Goal: Task Accomplishment & Management: Manage account settings

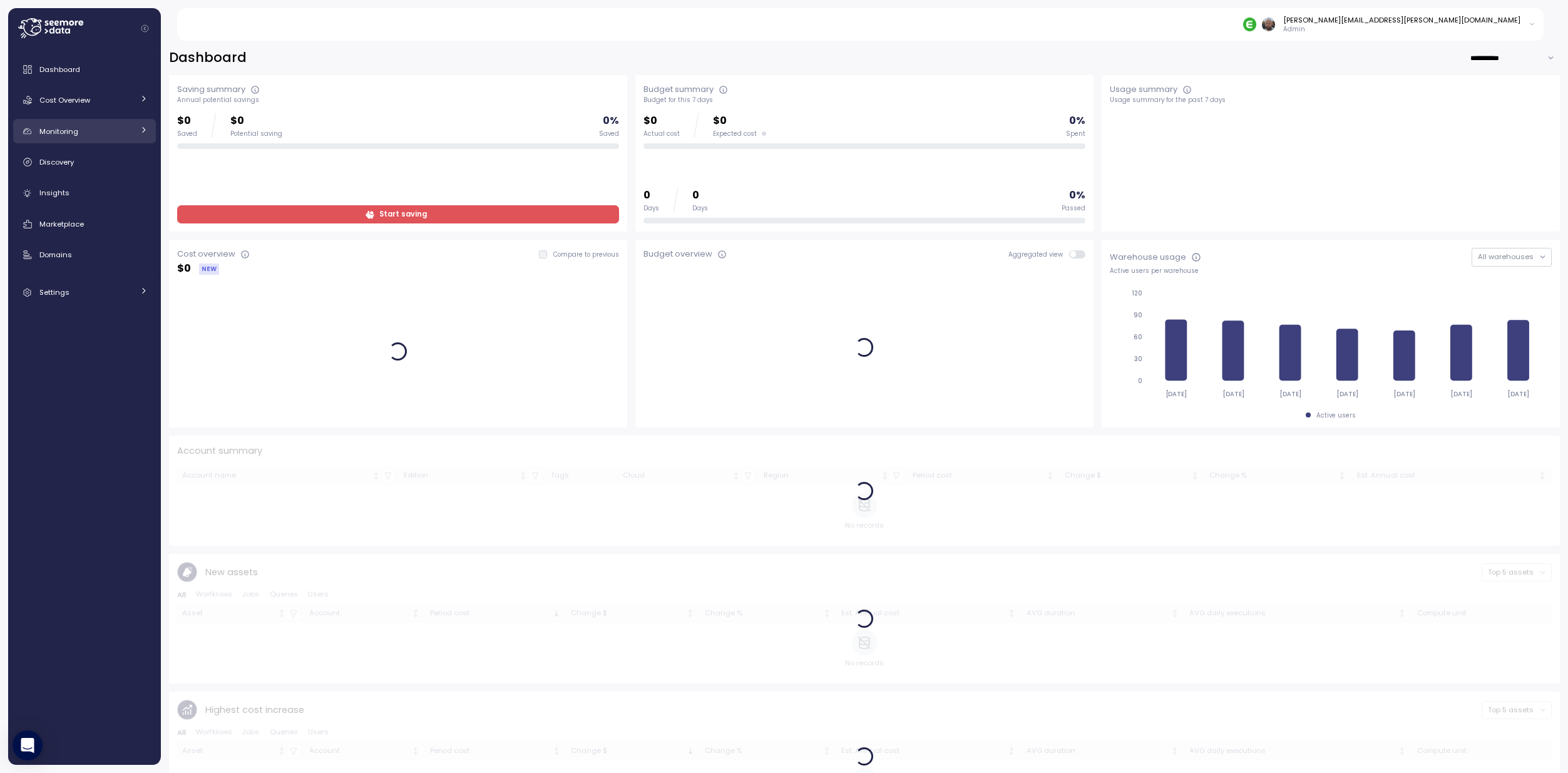
click at [49, 133] on span "Monitoring" at bounding box center [59, 132] width 39 height 10
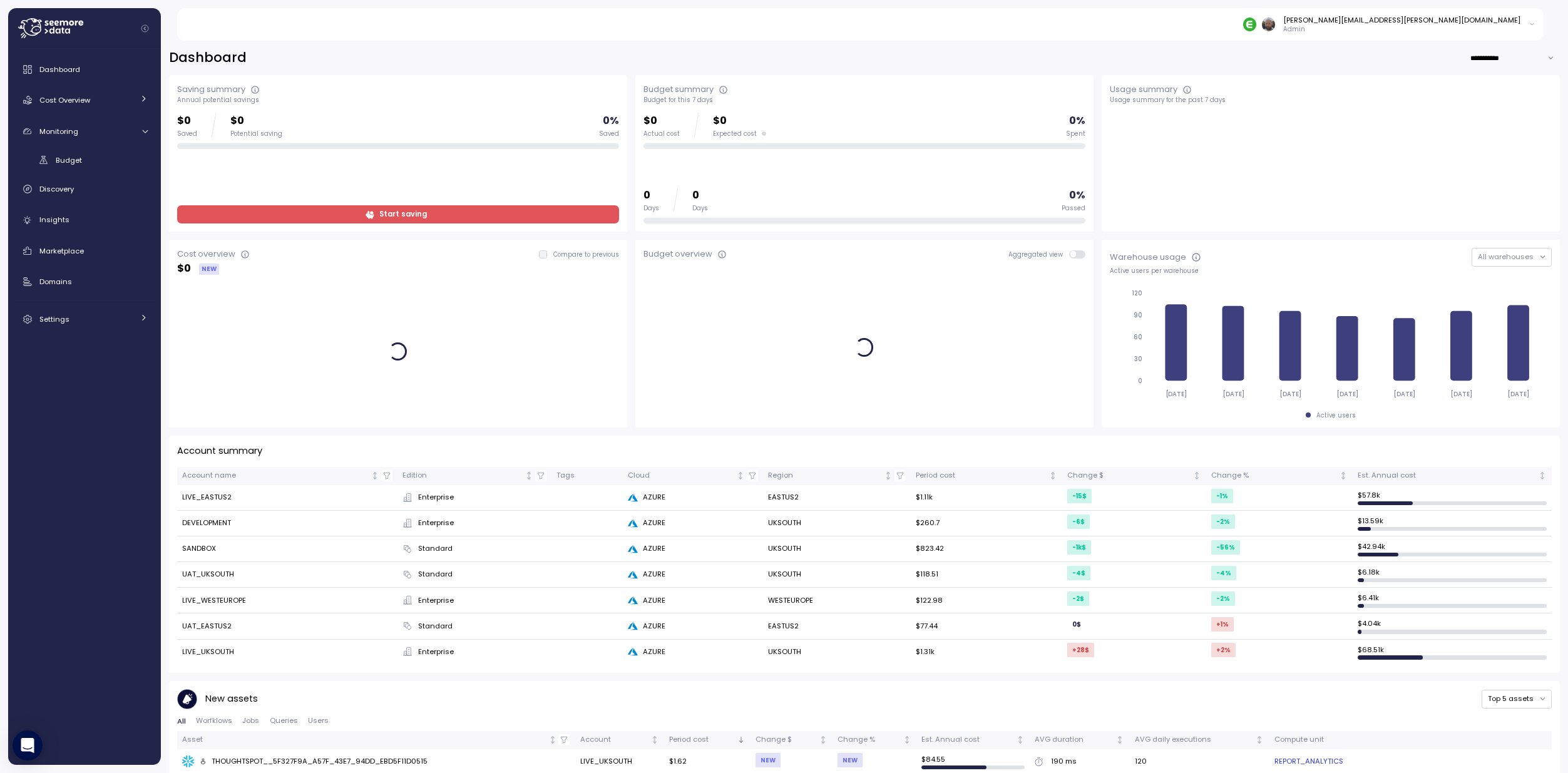
click at [219, 497] on td "LIVE_EASTUS2" at bounding box center [287, 498] width 220 height 26
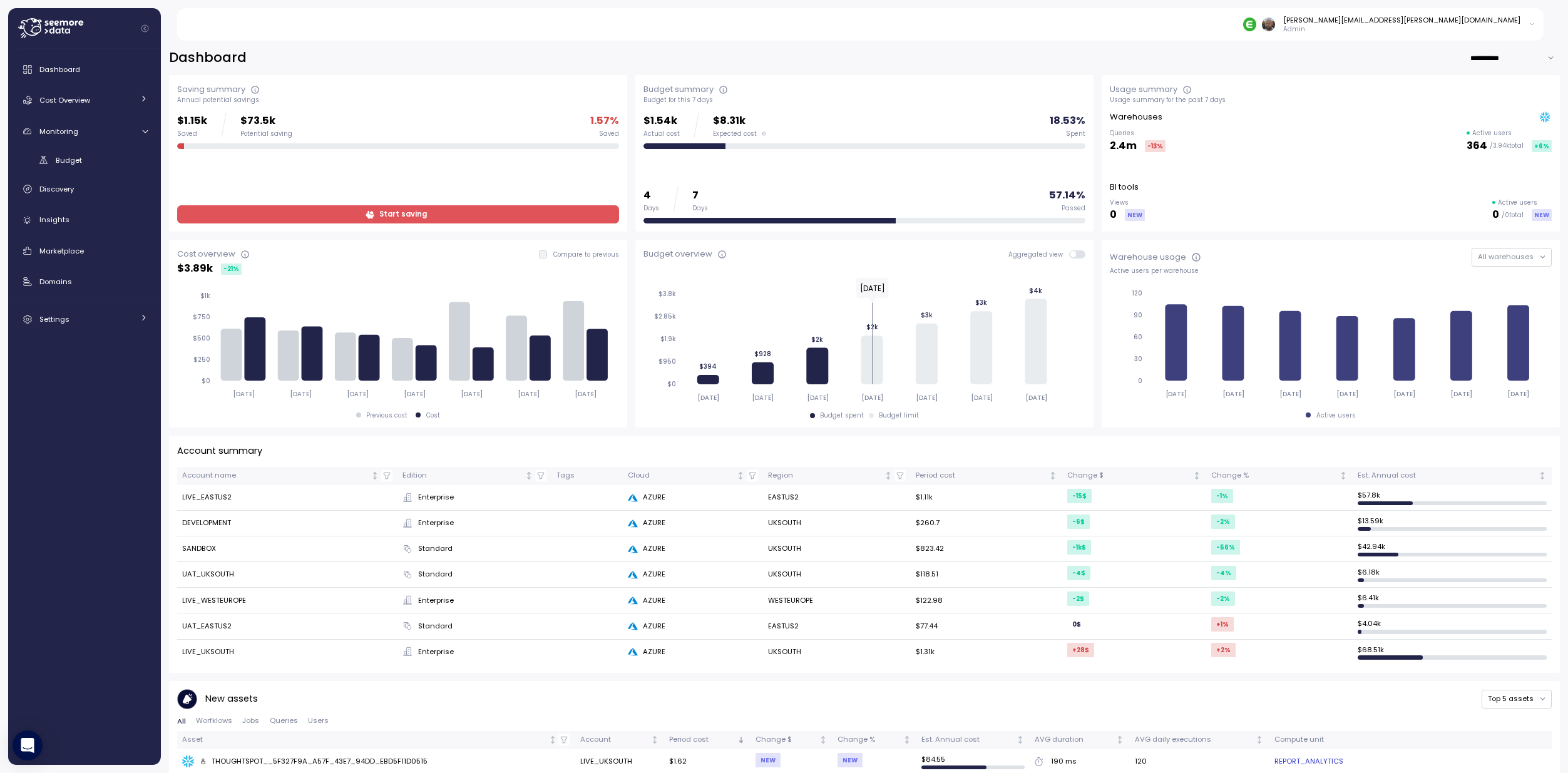
click at [204, 495] on td "LIVE_EASTUS2" at bounding box center [287, 498] width 220 height 26
click at [213, 499] on td "LIVE_EASTUS2" at bounding box center [287, 498] width 220 height 26
click at [419, 500] on span "Enterprise" at bounding box center [436, 497] width 36 height 11
click at [209, 495] on td "LIVE_EASTUS2" at bounding box center [287, 498] width 220 height 26
click at [100, 101] on div "Cost Overview" at bounding box center [86, 100] width 94 height 13
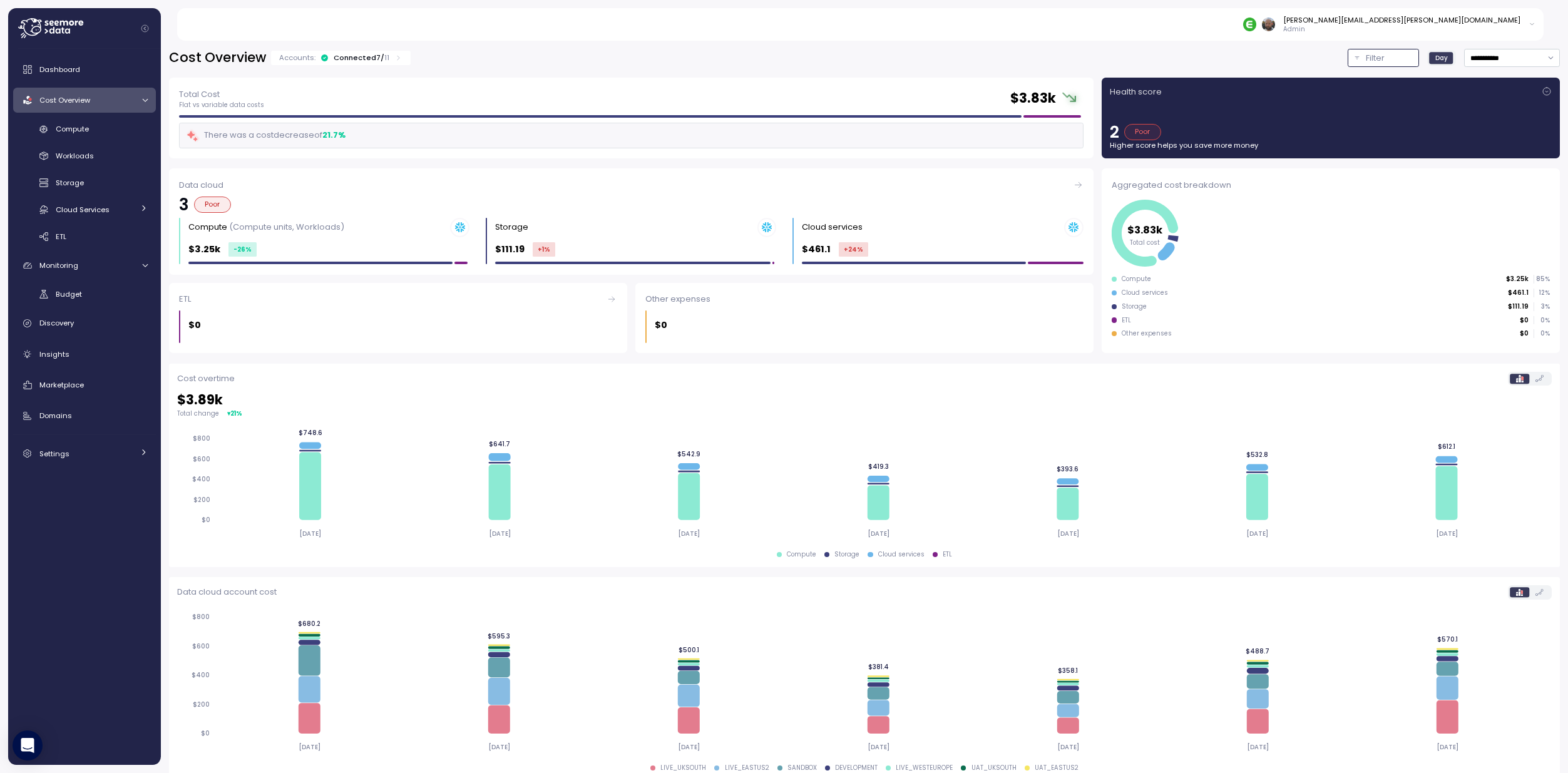
click at [1365, 52] on p "Filter" at bounding box center [1375, 58] width 19 height 13
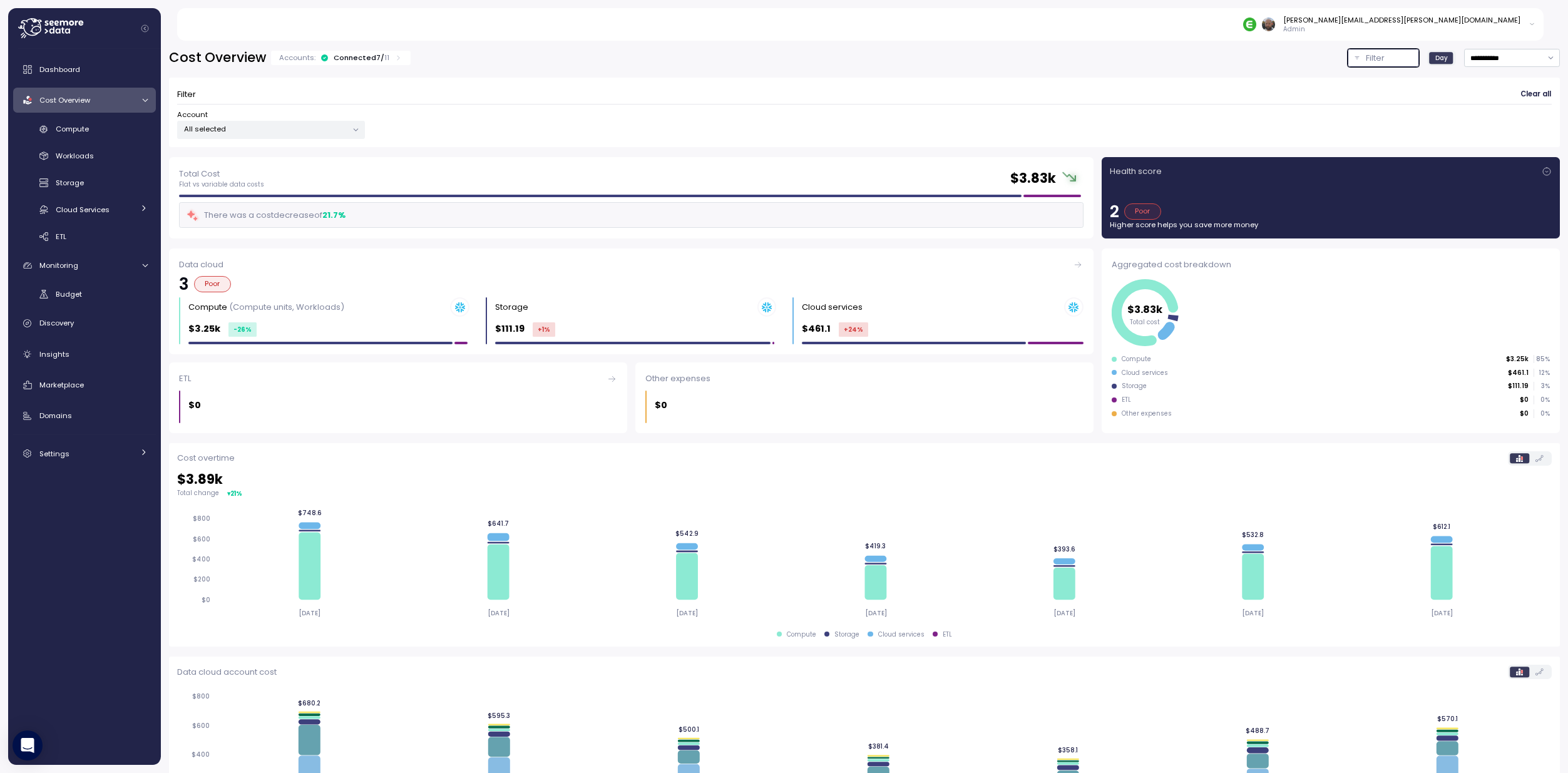
click at [300, 135] on div "All selected" at bounding box center [271, 129] width 188 height 18
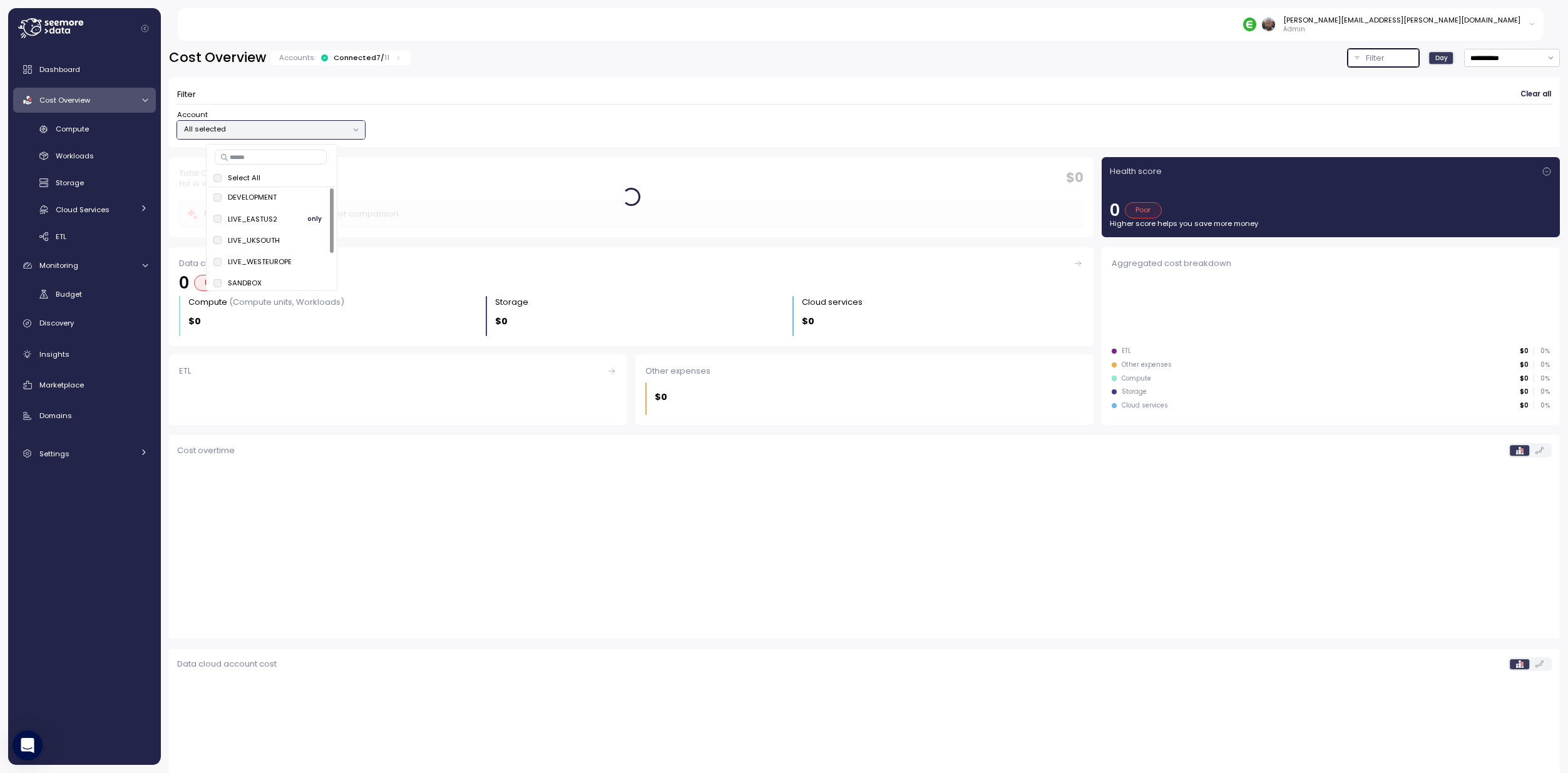
click at [313, 221] on span "only" at bounding box center [314, 219] width 14 height 14
click at [532, 117] on div "Account 1 out of 7 selected" at bounding box center [864, 124] width 1374 height 30
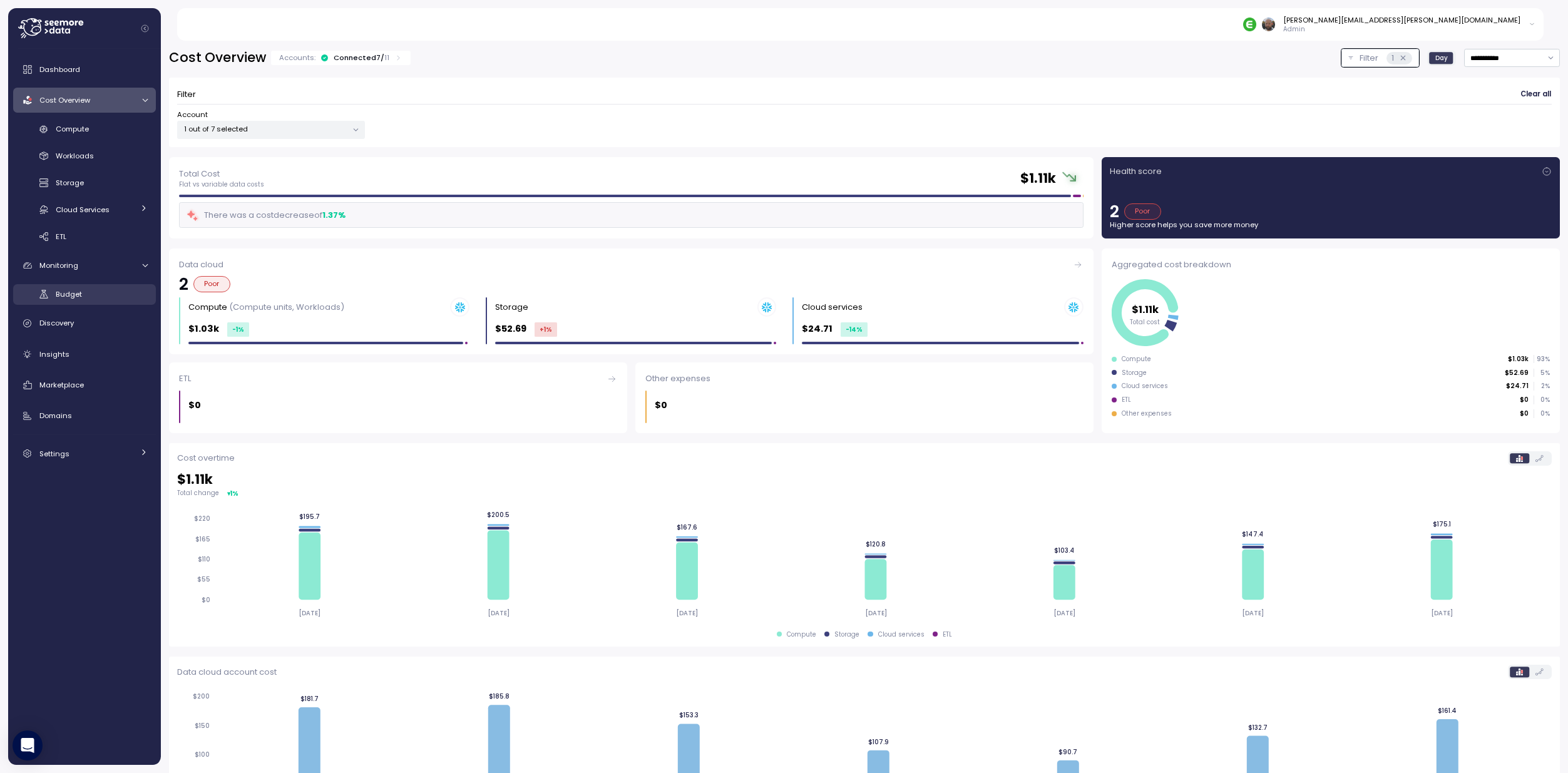
click at [81, 294] on span "Budget" at bounding box center [68, 295] width 26 height 10
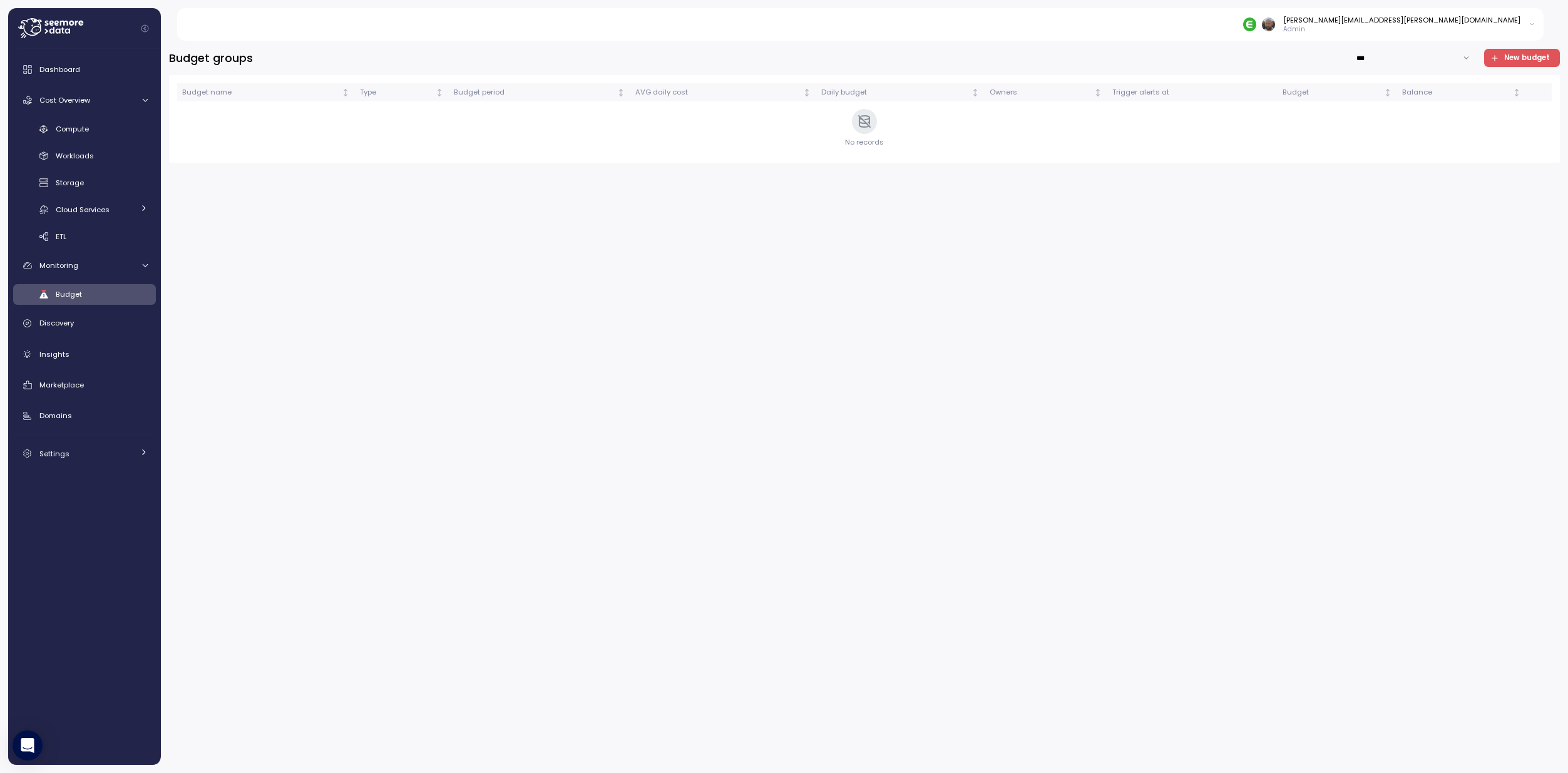
click at [1514, 60] on span "New budget" at bounding box center [1527, 58] width 46 height 17
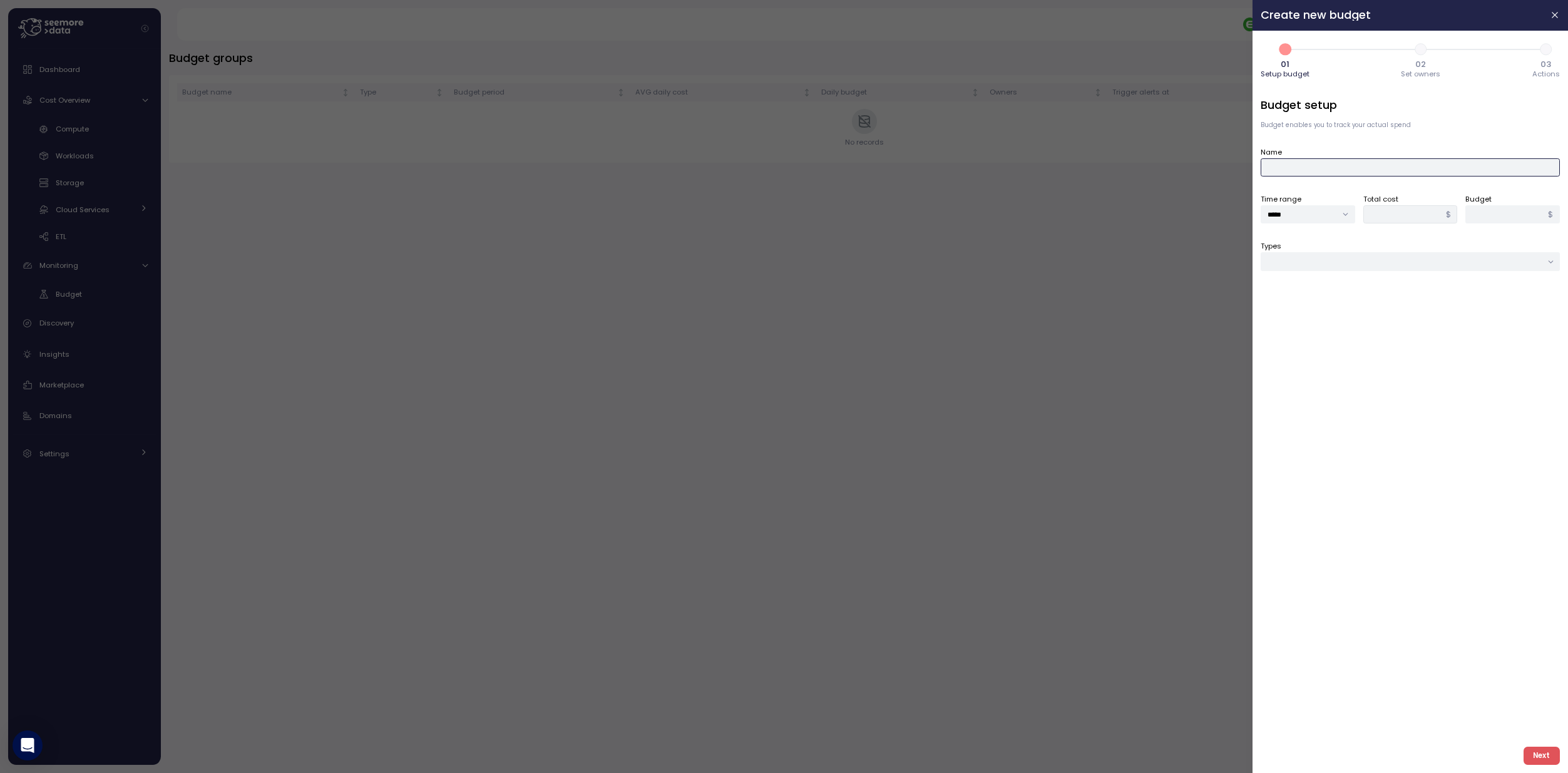
click at [1322, 167] on input "Name" at bounding box center [1410, 167] width 299 height 18
click at [1329, 211] on input "*****" at bounding box center [1308, 214] width 94 height 18
type input "*******"
click at [1387, 261] on input "Types" at bounding box center [1410, 261] width 299 height 18
click at [1383, 258] on input "Types" at bounding box center [1410, 261] width 299 height 18
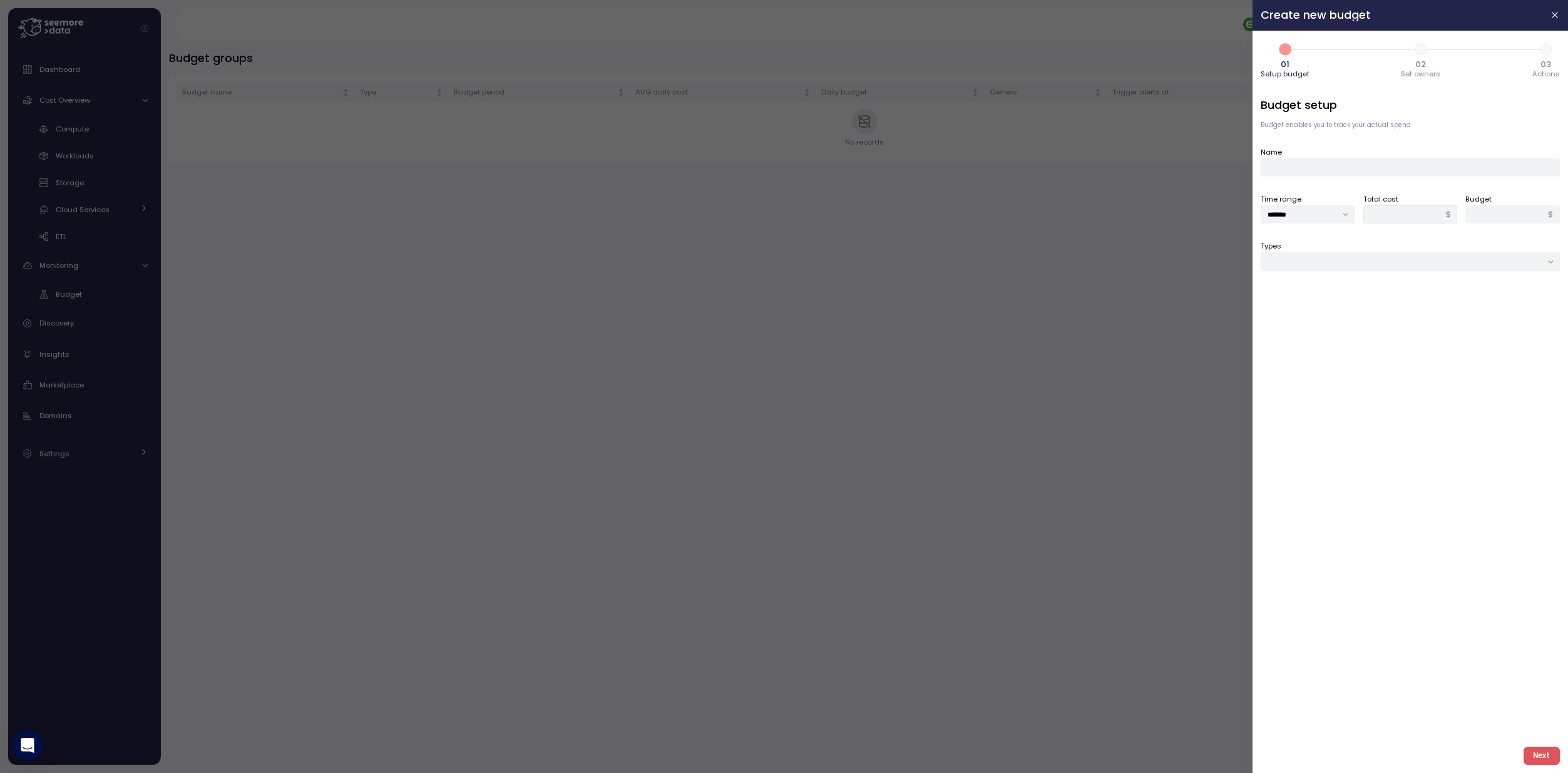
drag, startPoint x: 1050, startPoint y: 271, endPoint x: 1322, endPoint y: 103, distance: 319.7
click at [1058, 266] on div at bounding box center [784, 386] width 1568 height 773
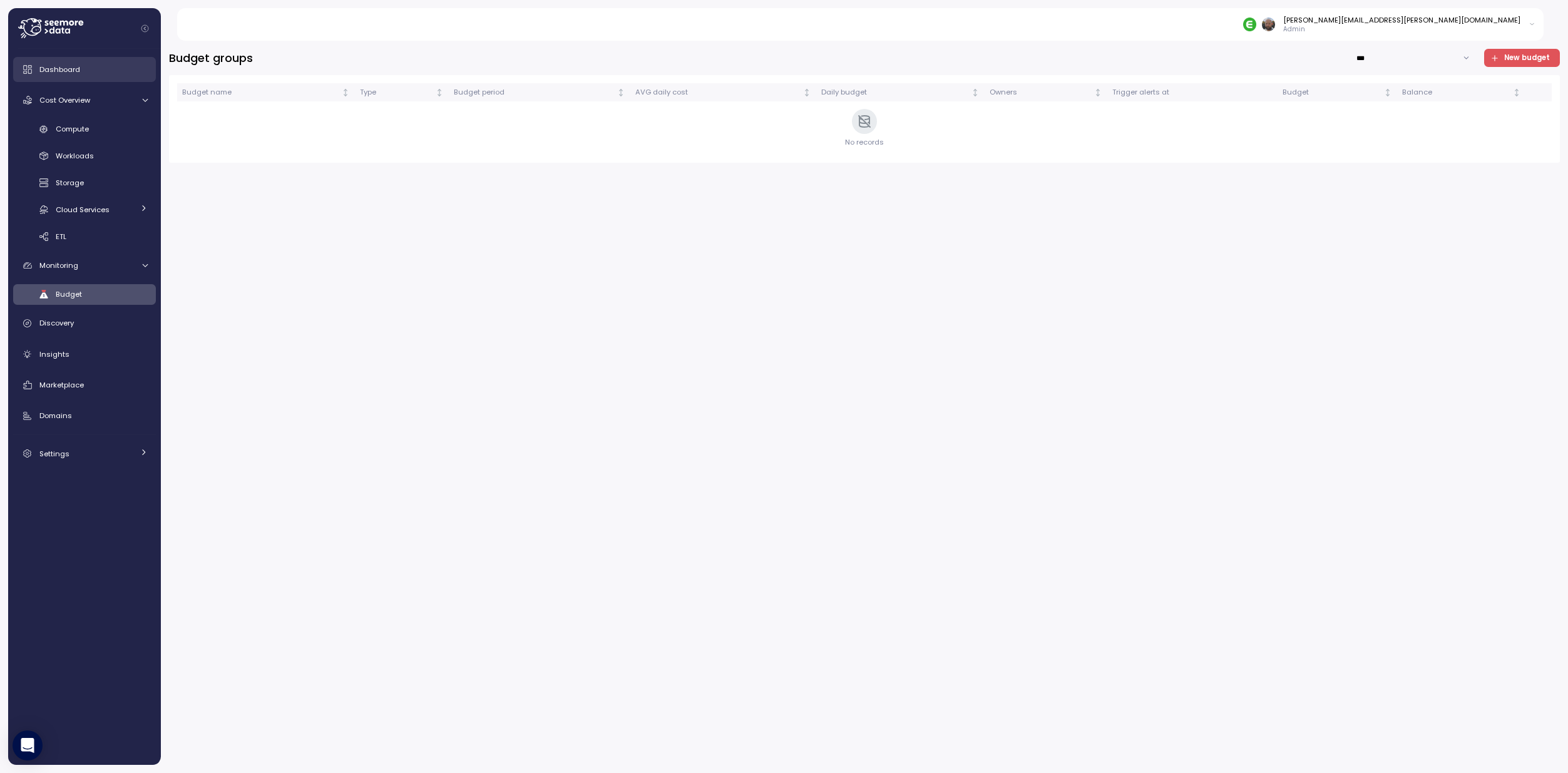
click at [62, 74] on span "Dashboard" at bounding box center [60, 70] width 41 height 10
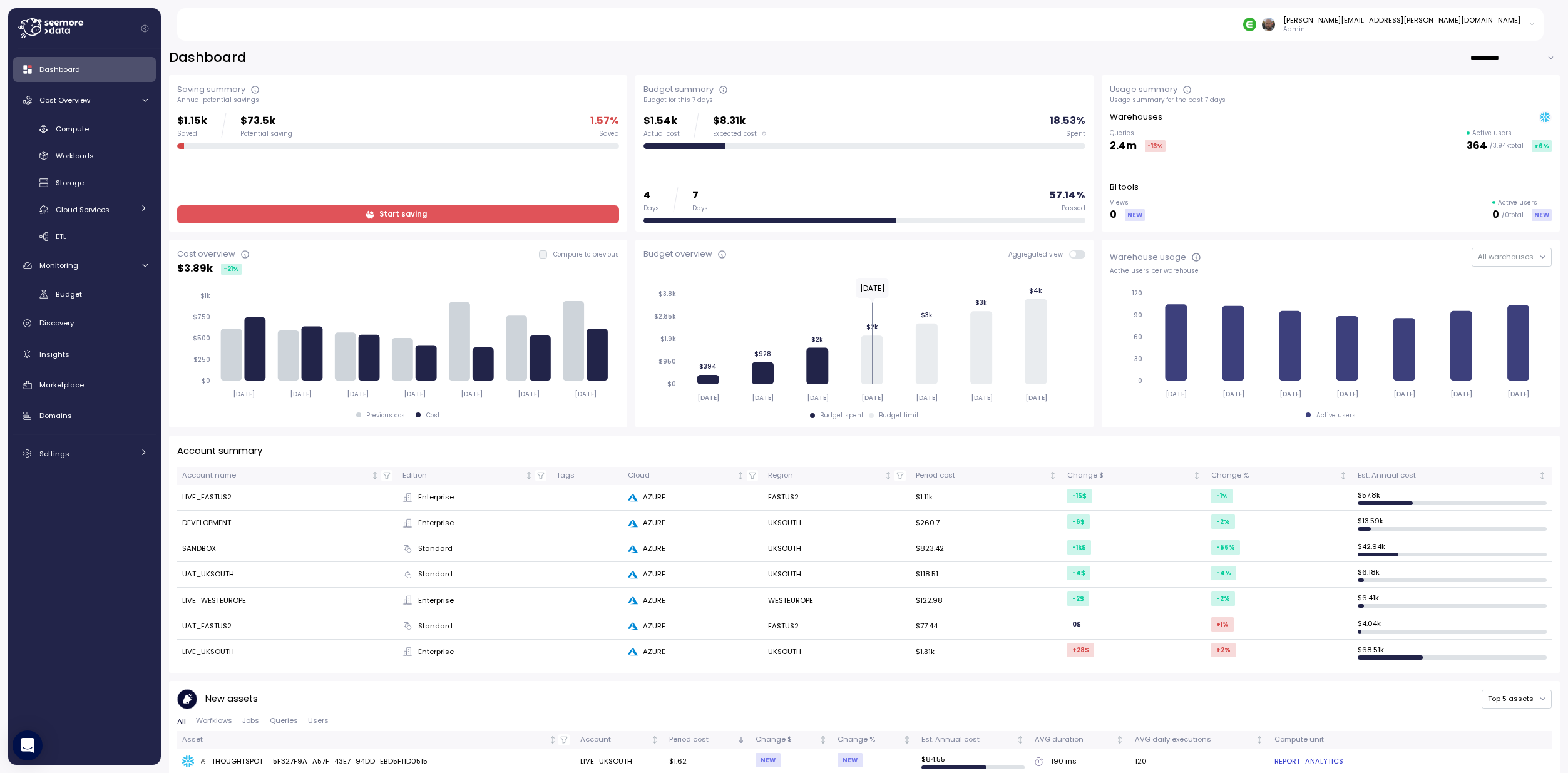
click at [1500, 60] on input "**********" at bounding box center [1514, 57] width 90 height 18
click at [1490, 59] on input "**********" at bounding box center [1514, 57] width 90 height 18
click at [1490, 55] on input "**********" at bounding box center [1514, 57] width 90 height 18
type input "**********"
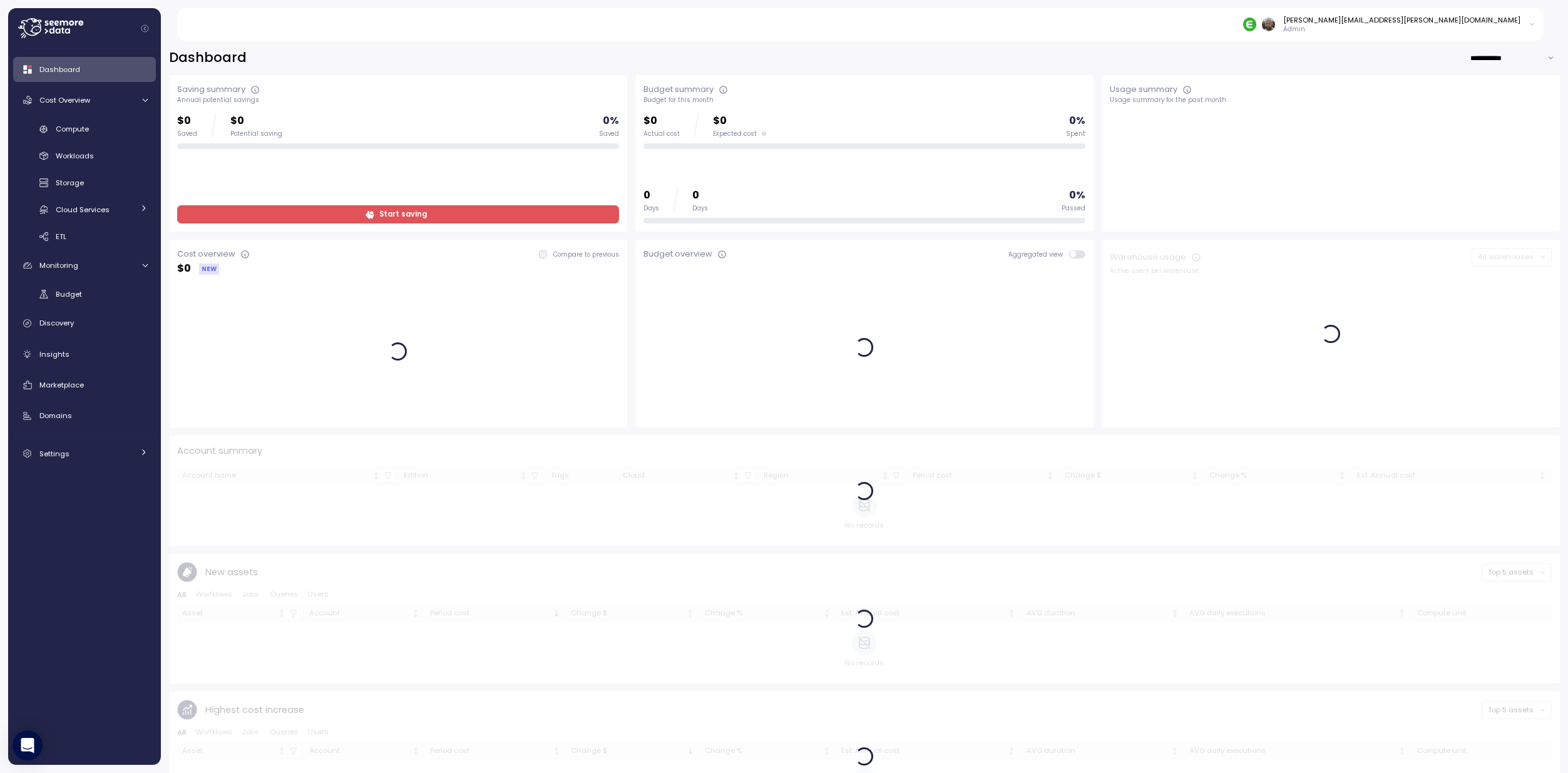
drag, startPoint x: 1294, startPoint y: 46, endPoint x: 1090, endPoint y: 72, distance: 205.7
click at [1294, 46] on div "**********" at bounding box center [864, 403] width 1407 height 741
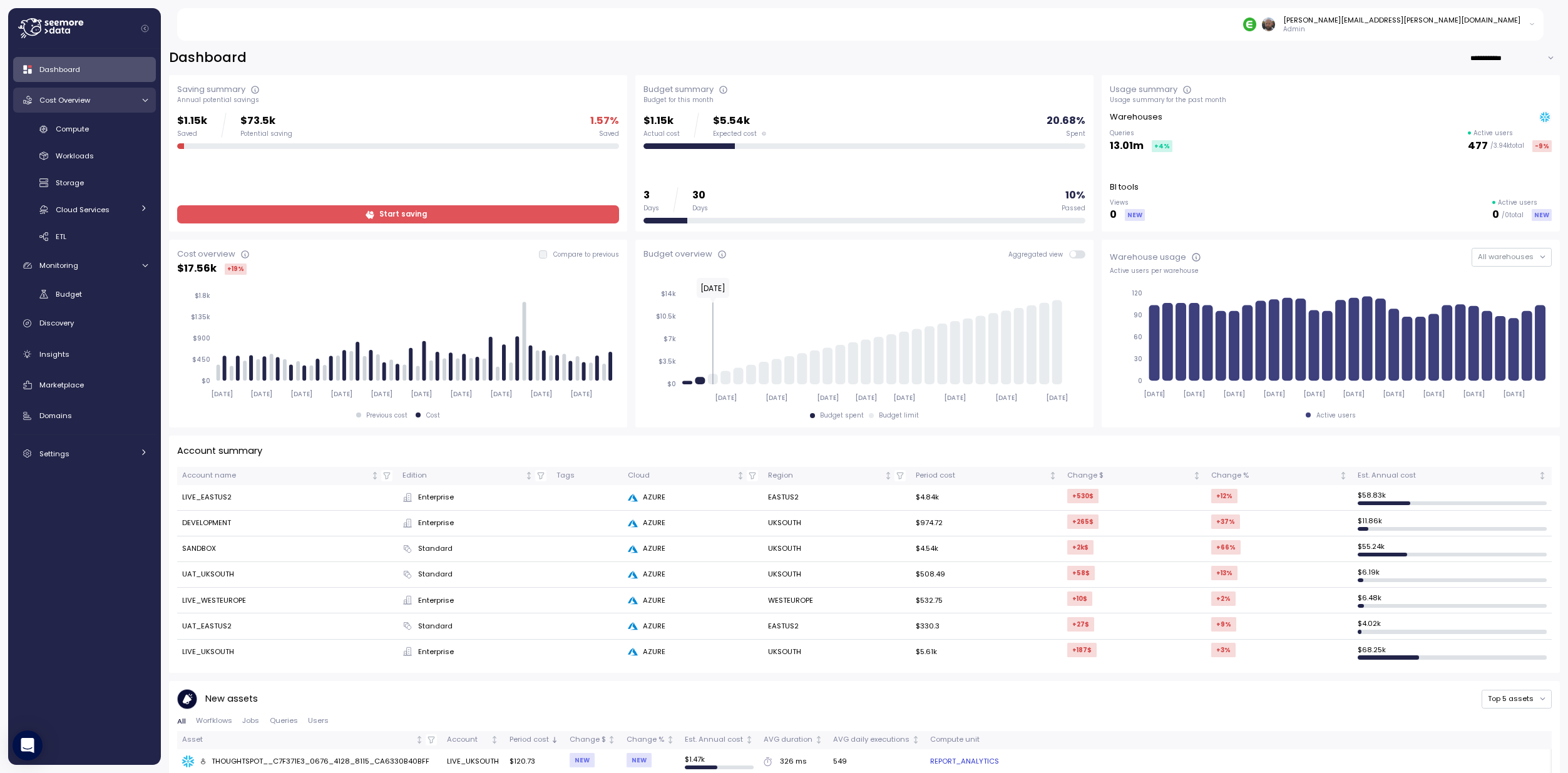
click at [82, 100] on span "Cost Overview" at bounding box center [65, 100] width 51 height 10
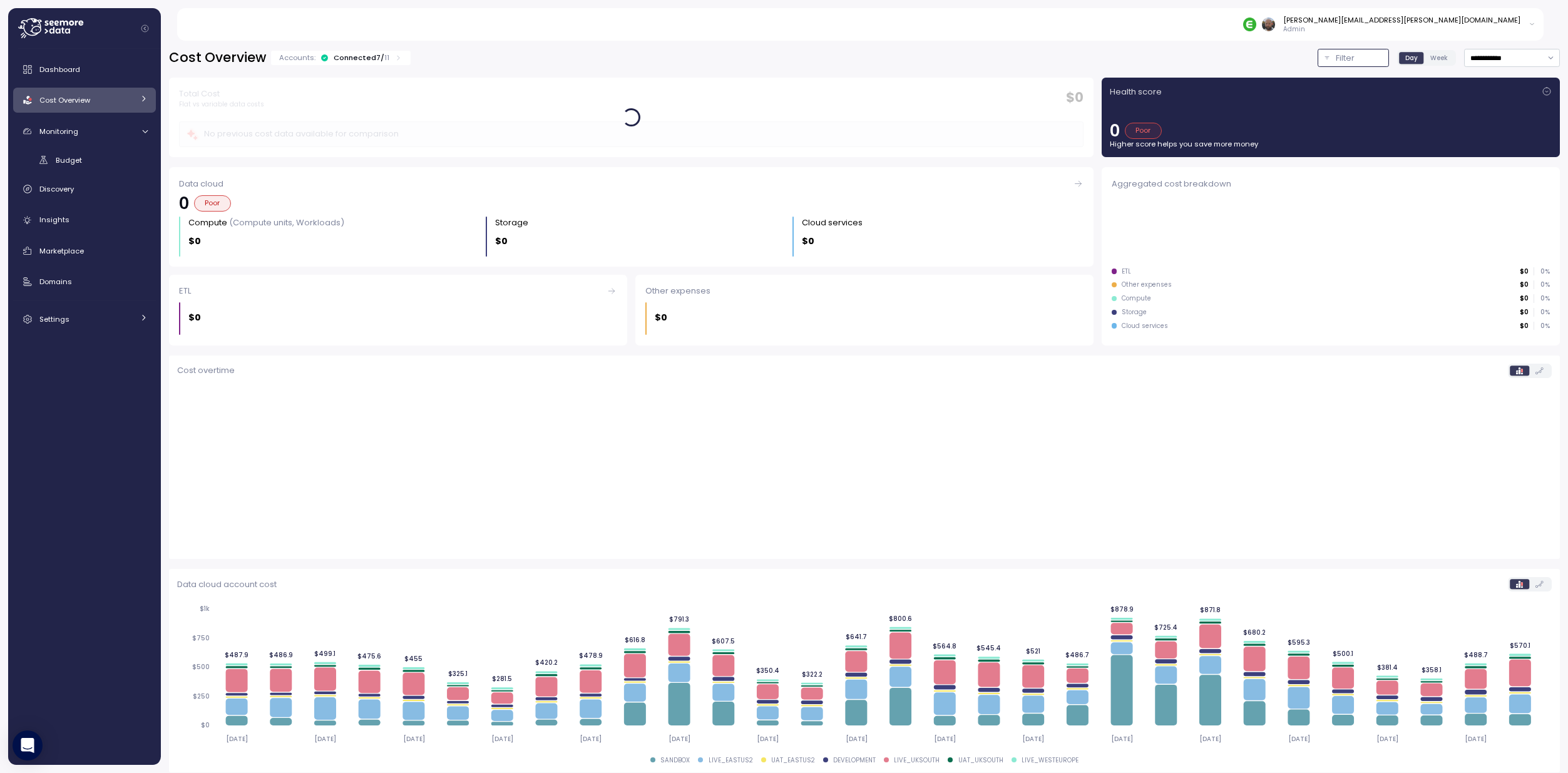
click at [1342, 58] on p "Filter" at bounding box center [1345, 58] width 19 height 13
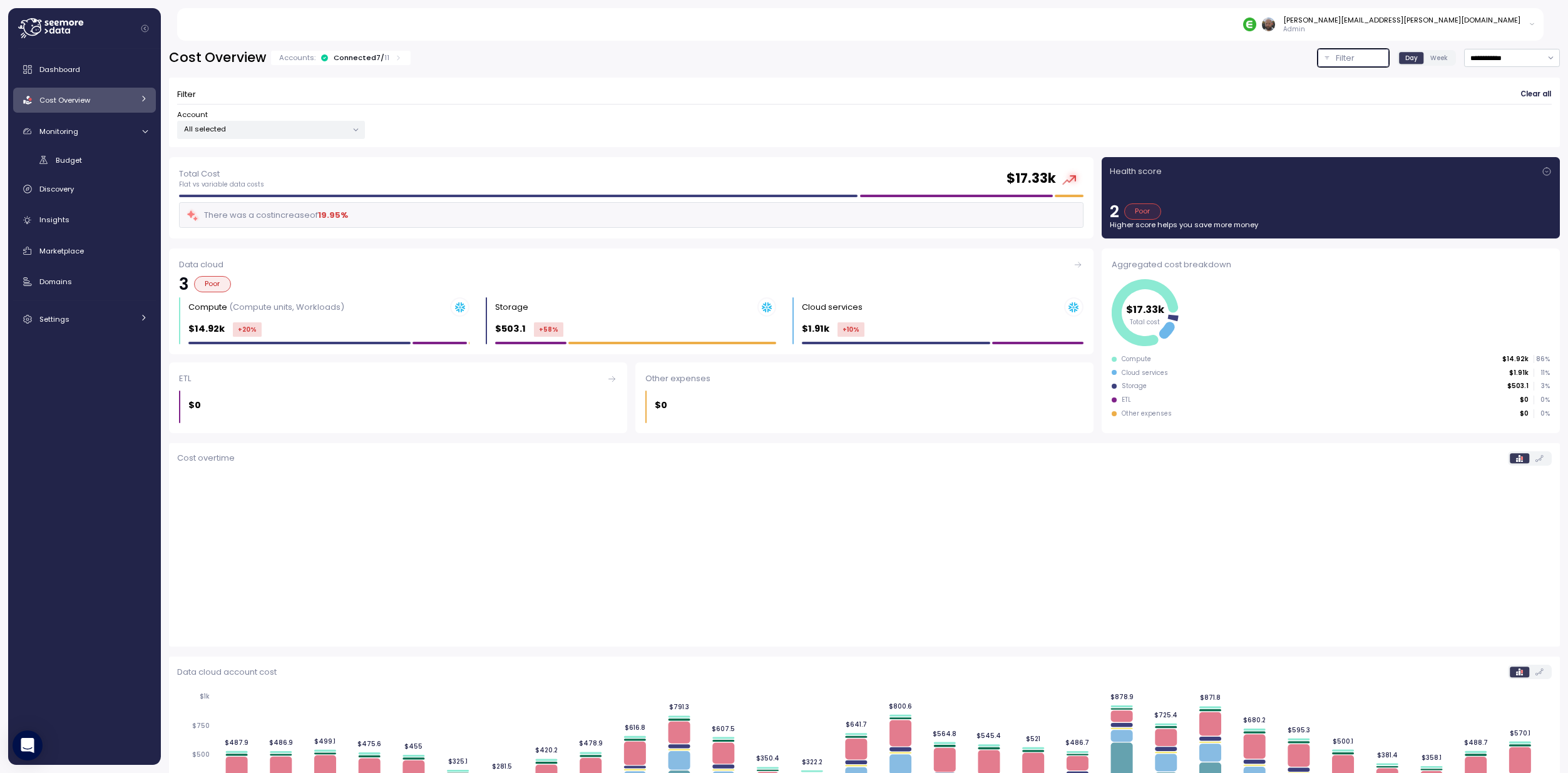
click at [323, 129] on p "All selected" at bounding box center [266, 129] width 163 height 10
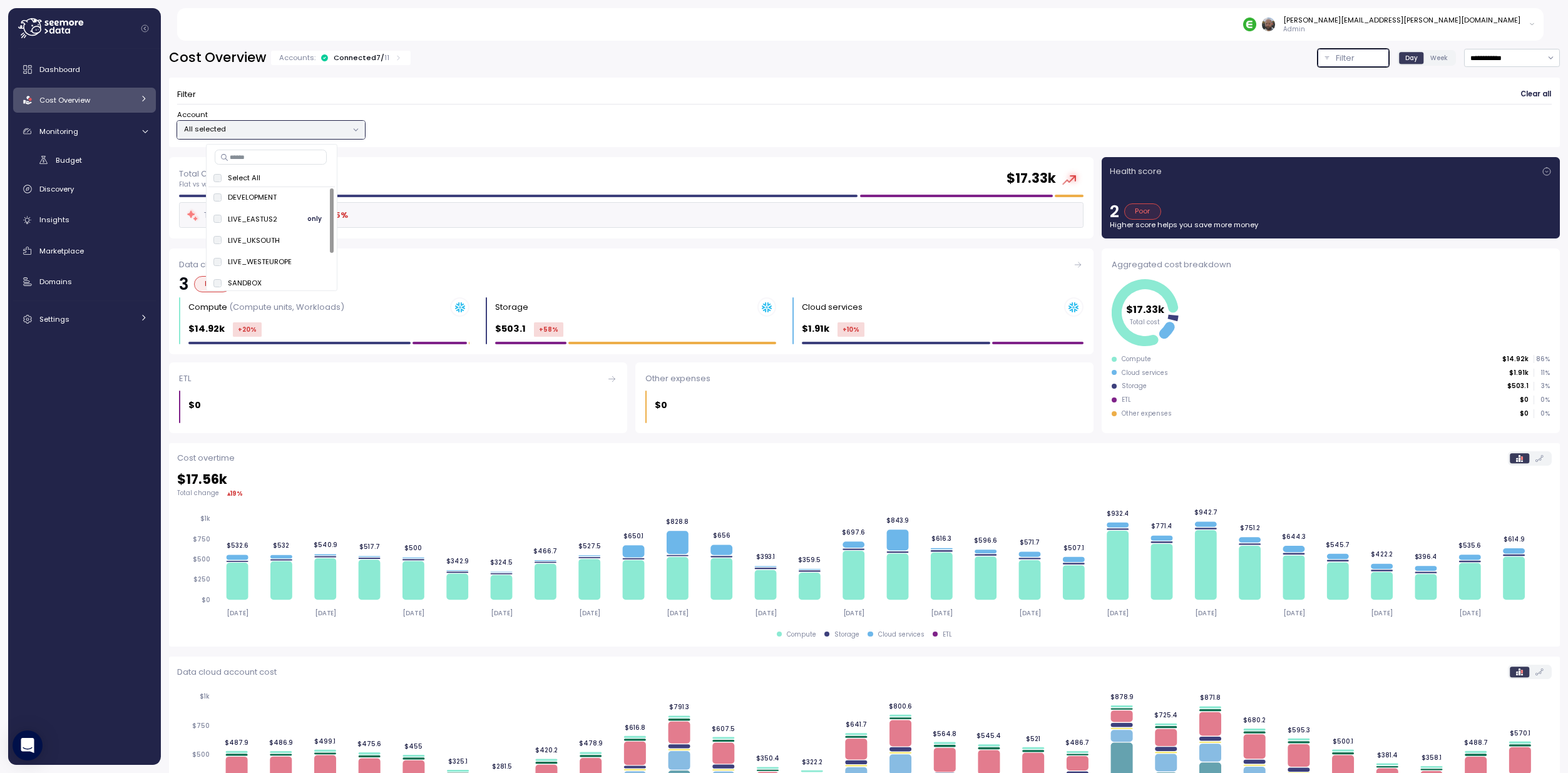
click at [255, 220] on p "LIVE_EASTUS2" at bounding box center [253, 219] width 49 height 10
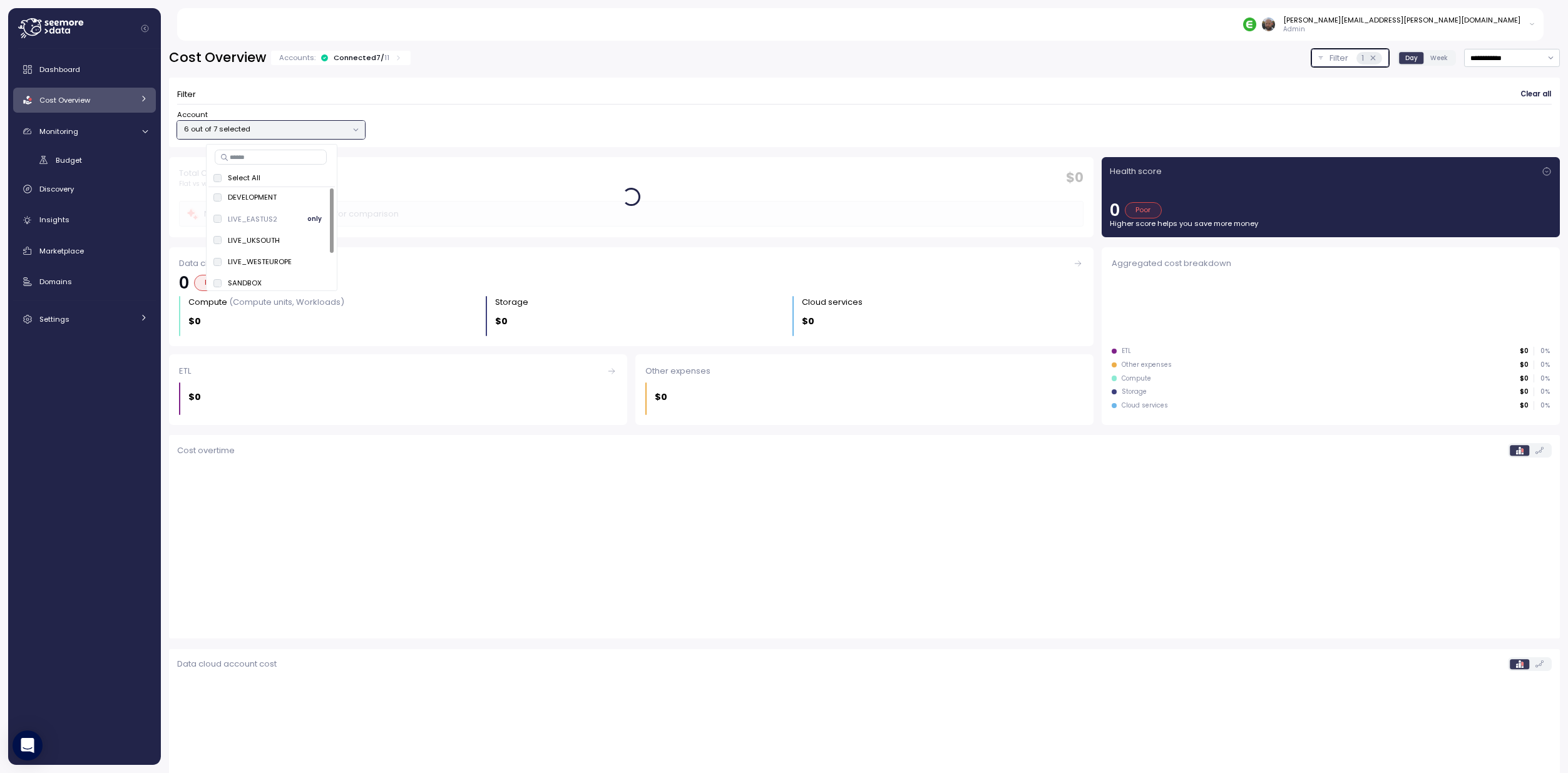
click at [259, 218] on p "LIVE_EASTUS2" at bounding box center [253, 219] width 49 height 10
click at [312, 218] on span "only" at bounding box center [314, 219] width 14 height 14
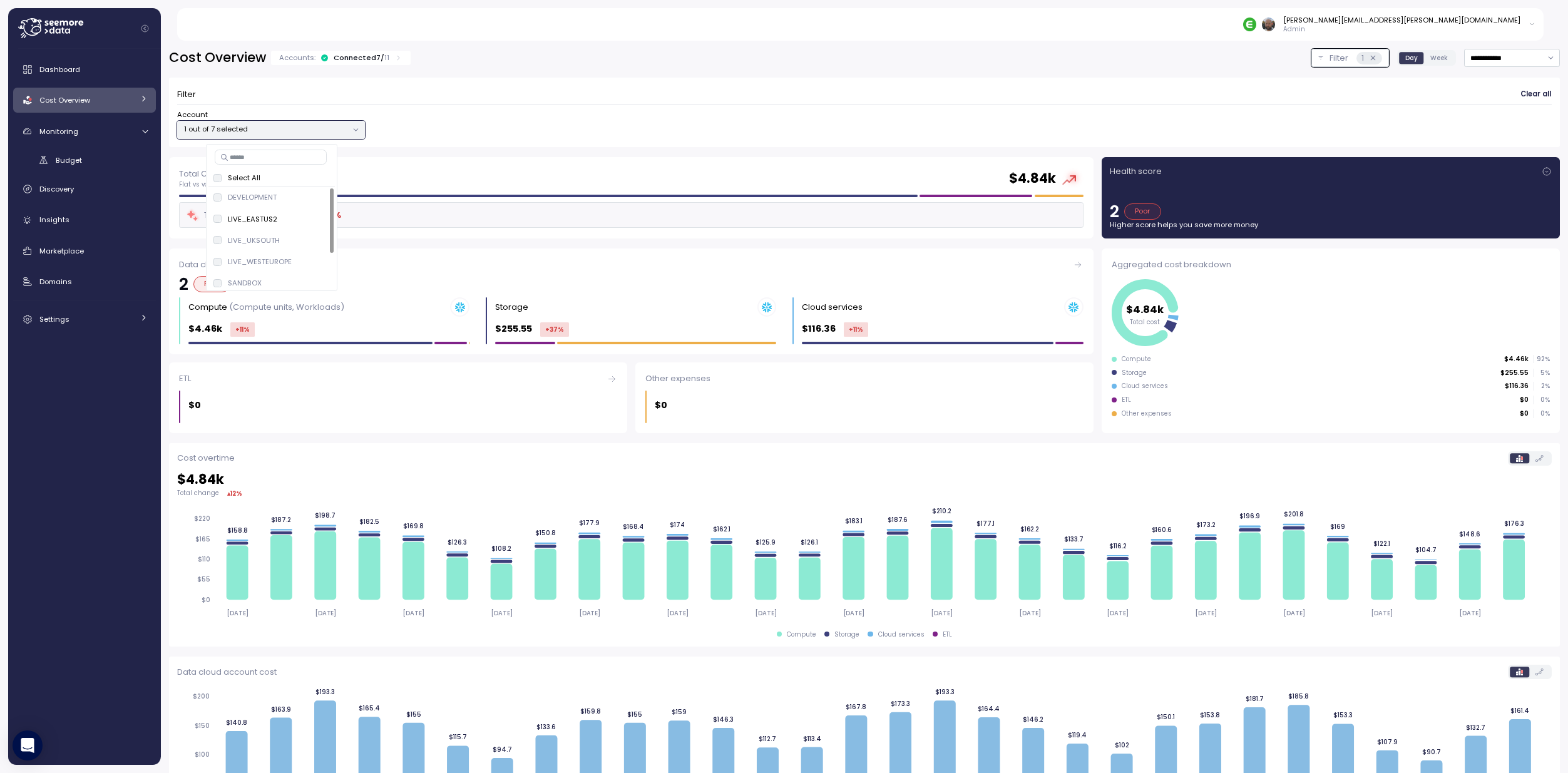
click at [983, 86] on div "Filter Clear all" at bounding box center [864, 94] width 1374 height 18
click at [1478, 55] on input "**********" at bounding box center [1512, 57] width 95 height 18
click at [1420, 86] on div "Filter Clear all" at bounding box center [864, 94] width 1374 height 18
click at [1535, 461] on icon at bounding box center [1539, 458] width 9 height 7
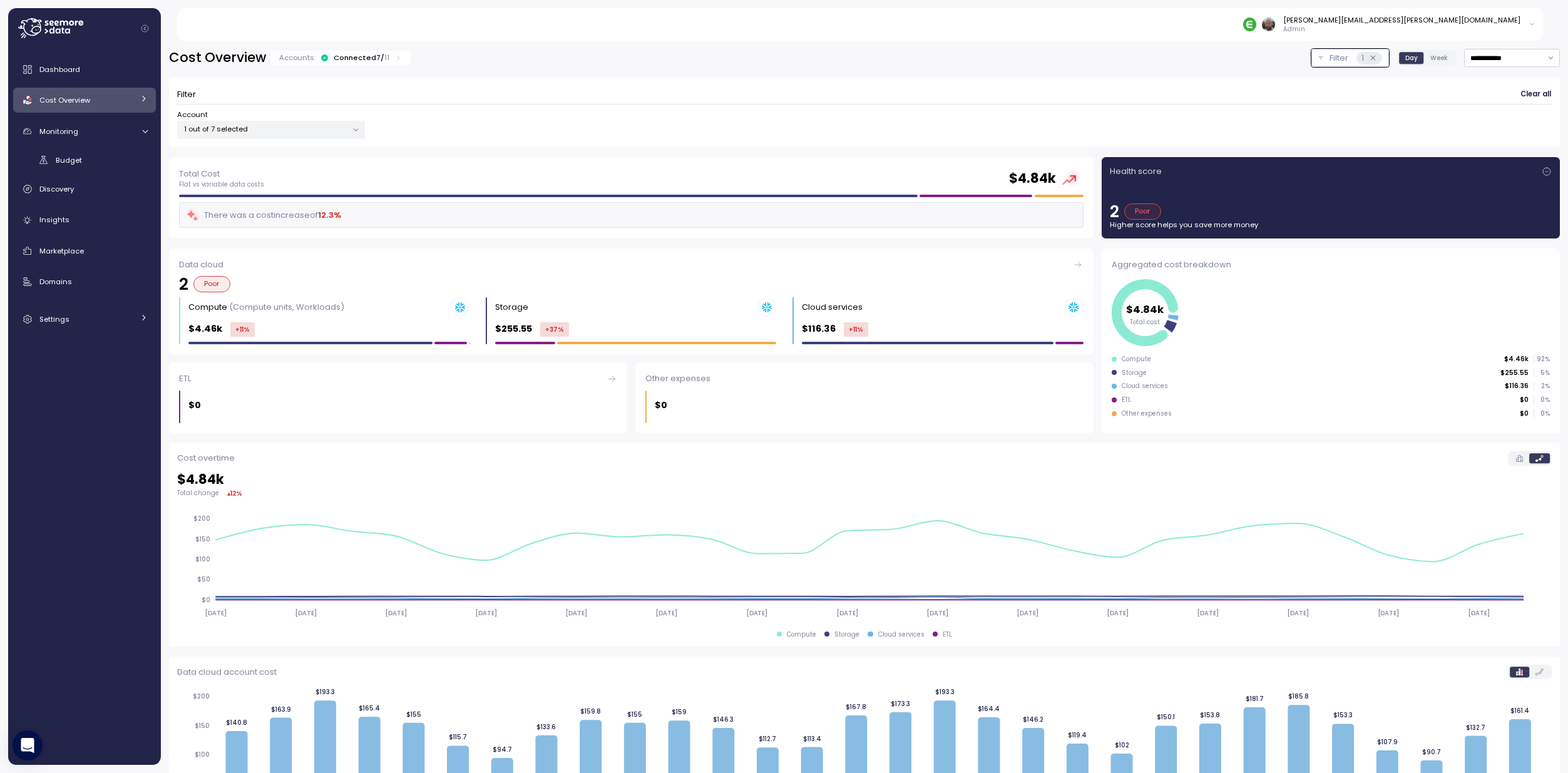
click at [1509, 462] on label at bounding box center [1519, 458] width 20 height 10
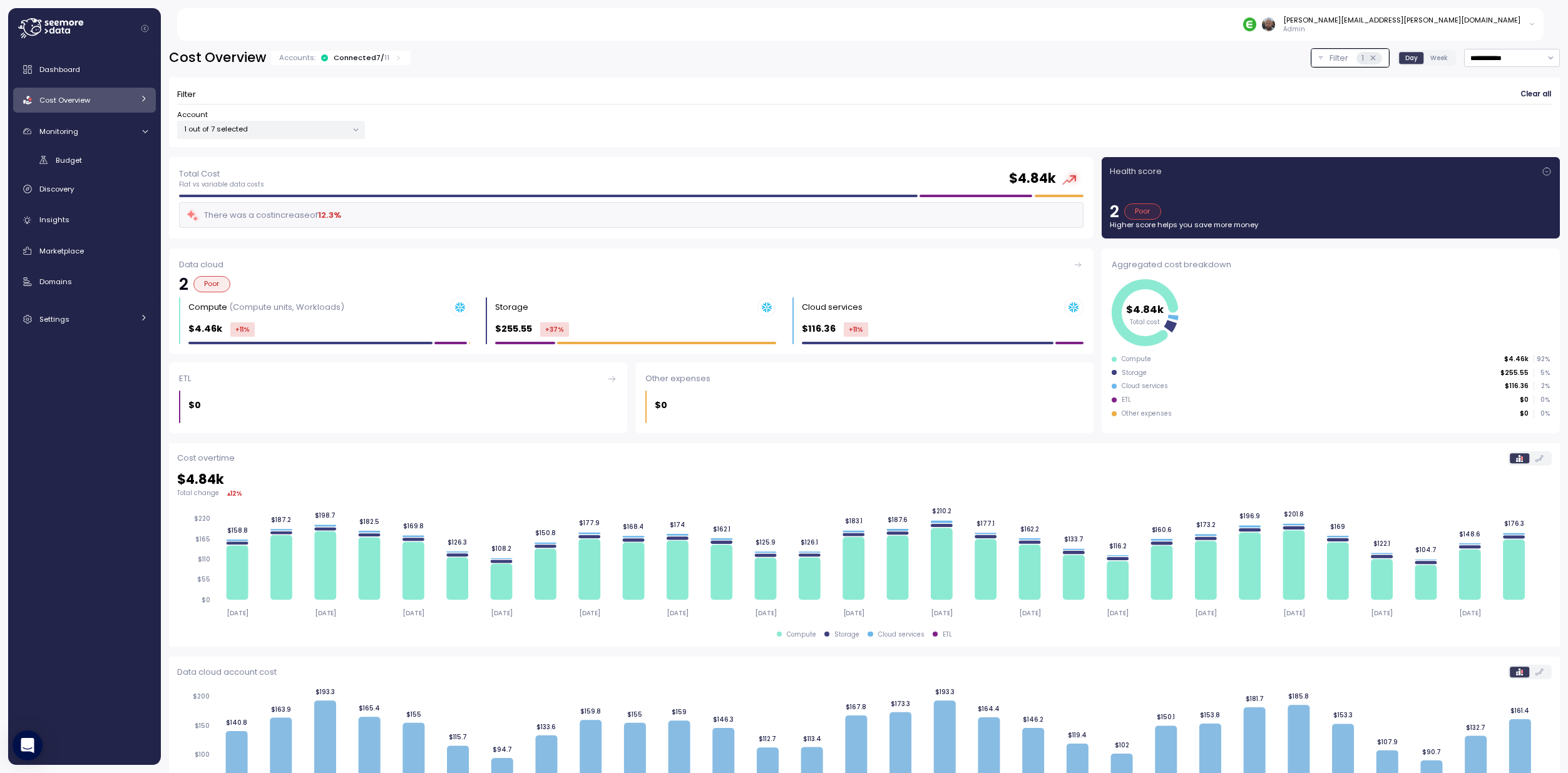
click at [1431, 58] on span "Week" at bounding box center [1439, 57] width 18 height 9
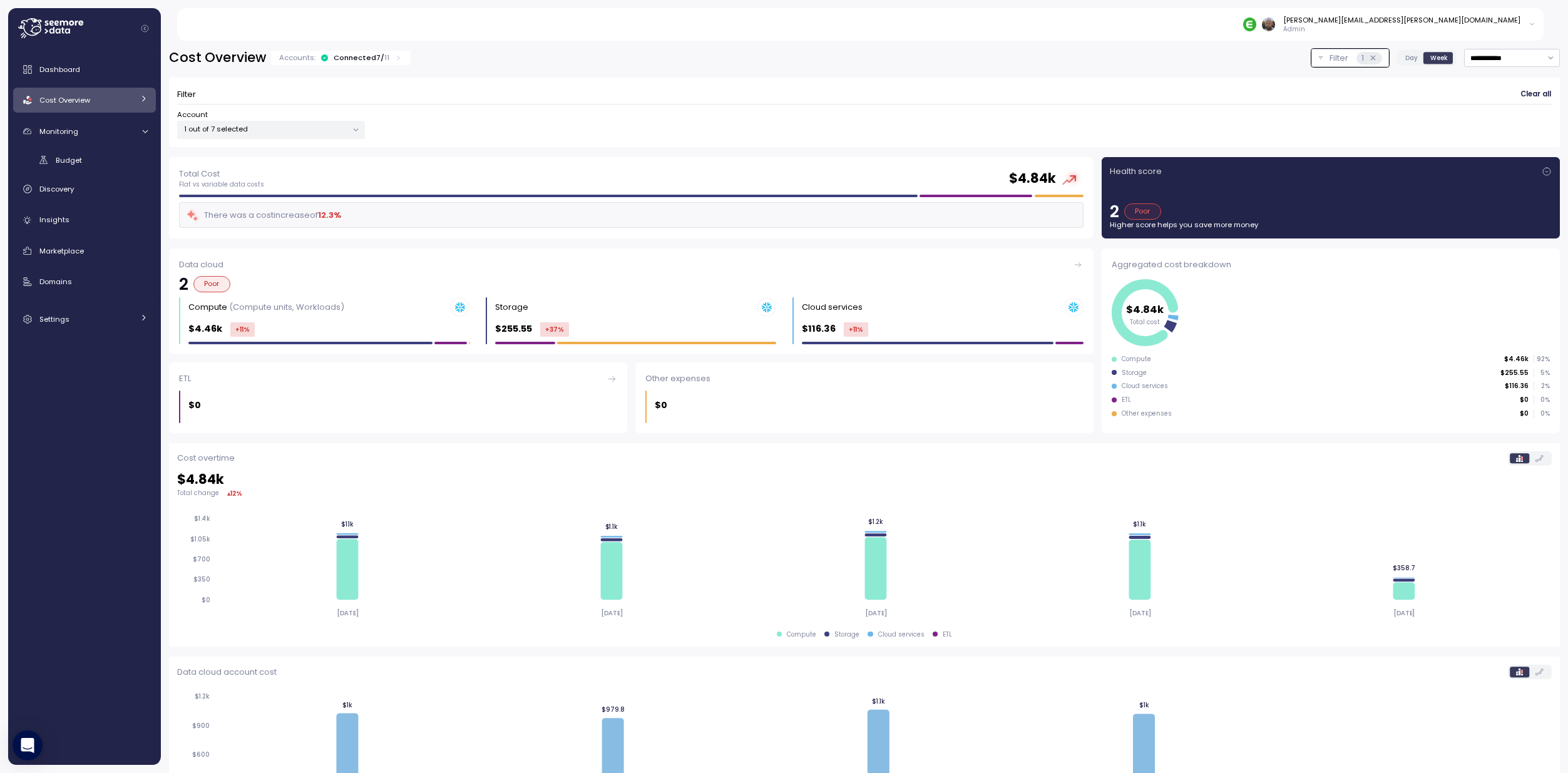
click at [1405, 60] on span "Day" at bounding box center [1411, 57] width 13 height 9
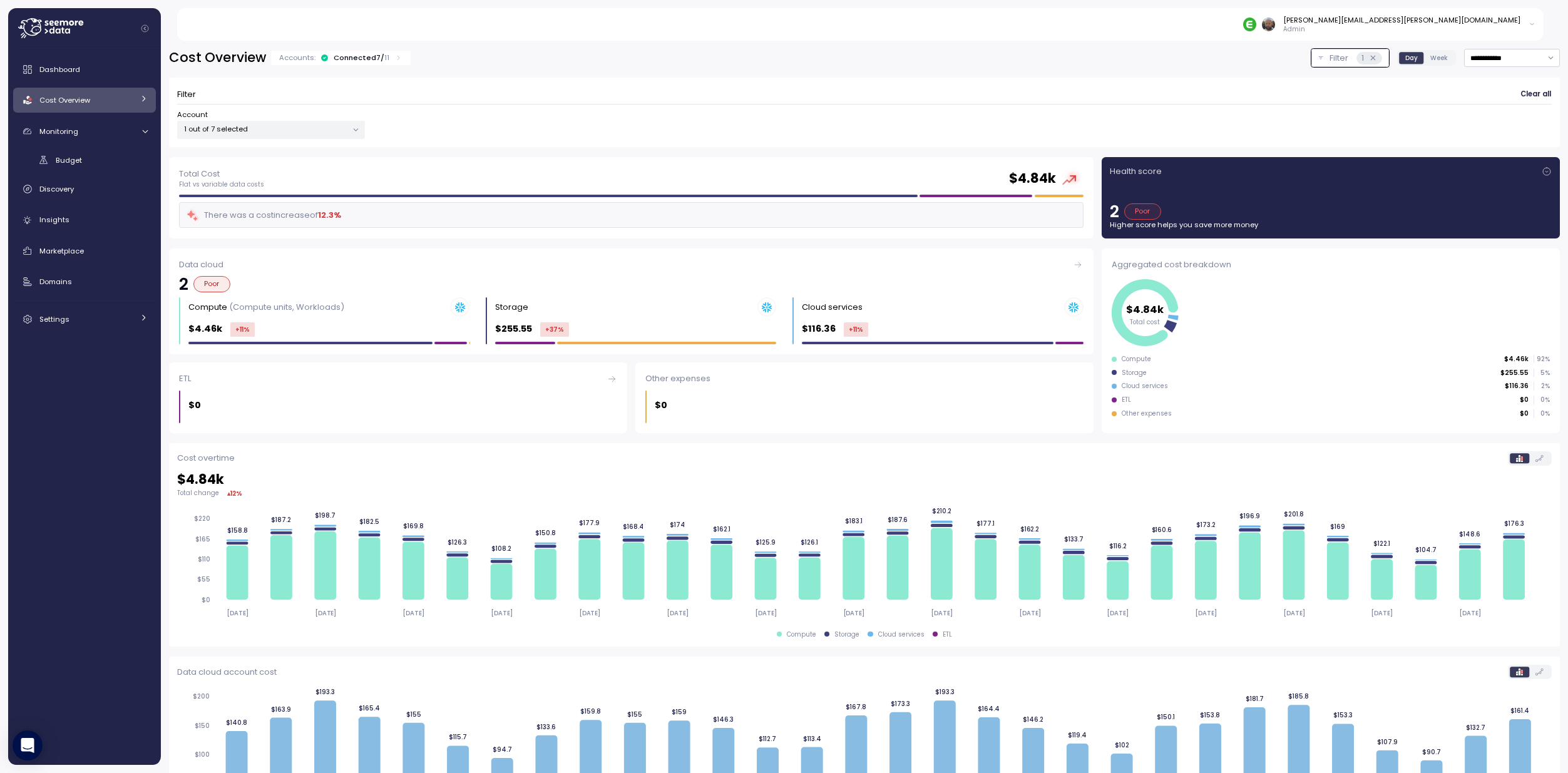
click at [1063, 183] on icon at bounding box center [1072, 178] width 22 height 22
click at [992, 175] on div "Total Cost Flat vs variable data costs $ 4.84k" at bounding box center [631, 178] width 904 height 22
click at [323, 220] on div "12.3 %" at bounding box center [329, 215] width 23 height 13
click at [355, 215] on div "There was a cost increase of 12.3 %" at bounding box center [631, 215] width 904 height 26
drag, startPoint x: 276, startPoint y: 213, endPoint x: 481, endPoint y: 220, distance: 205.1
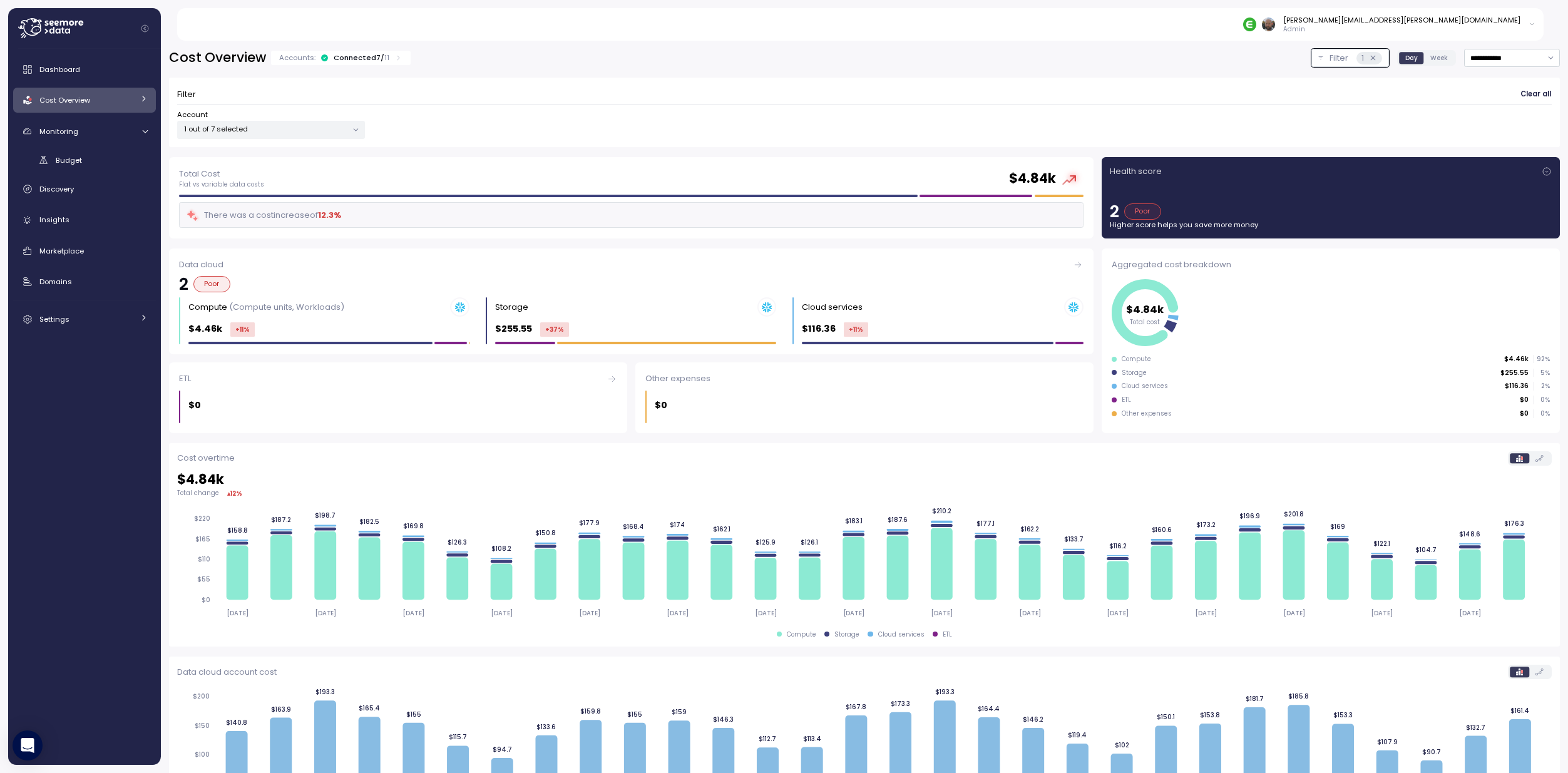
click at [478, 220] on div "There was a cost increase of 12.3 %" at bounding box center [631, 215] width 904 height 26
drag, startPoint x: 433, startPoint y: 215, endPoint x: 226, endPoint y: 209, distance: 207.1
click at [226, 209] on div "There was a cost increase of 12.3 %" at bounding box center [631, 215] width 904 height 26
click at [1021, 206] on div "There was a cost increase of 12.3 %" at bounding box center [631, 215] width 904 height 26
drag, startPoint x: 34, startPoint y: 163, endPoint x: 55, endPoint y: 167, distance: 21.4
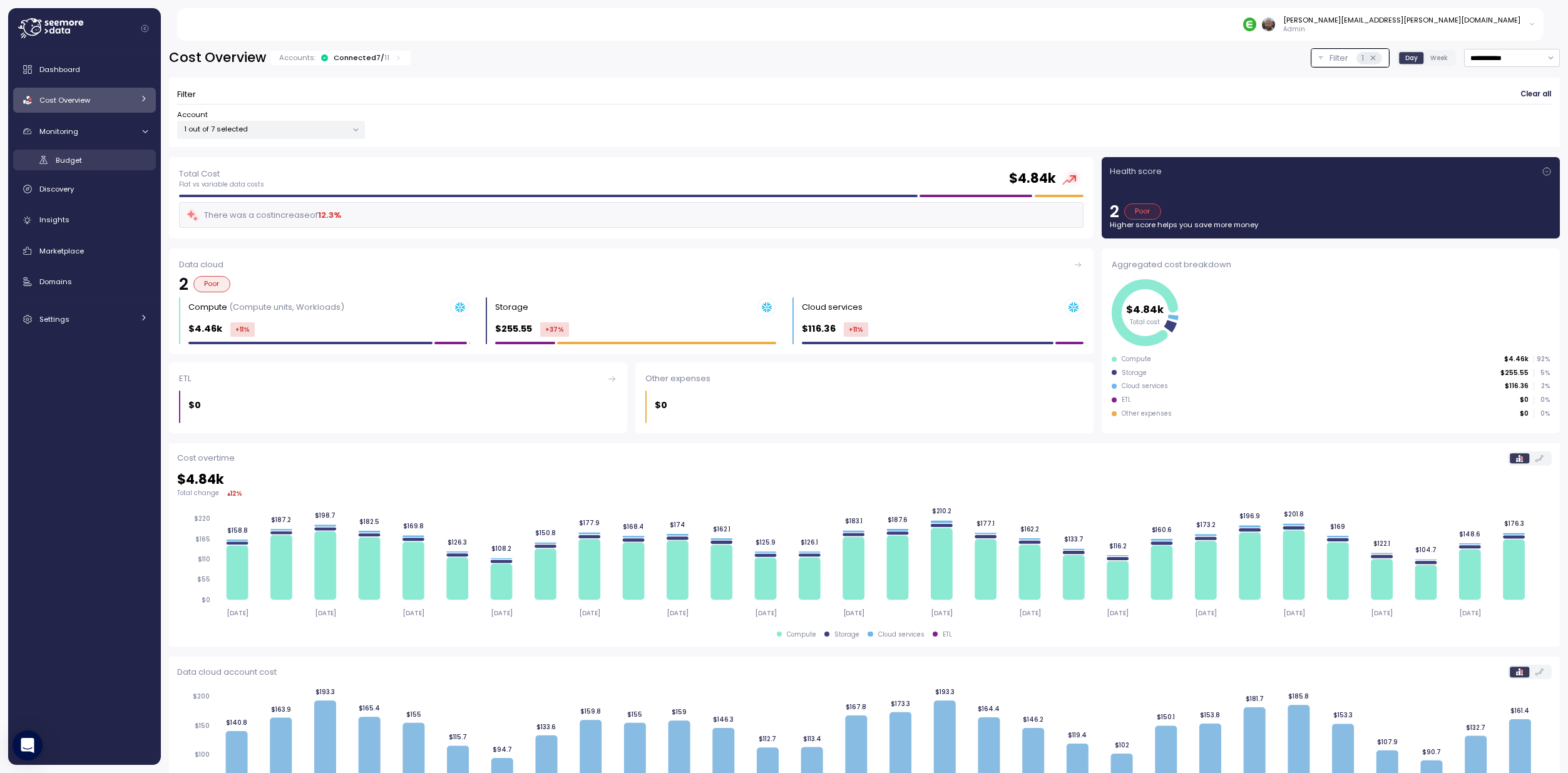
click at [34, 163] on link "Budget" at bounding box center [84, 160] width 143 height 20
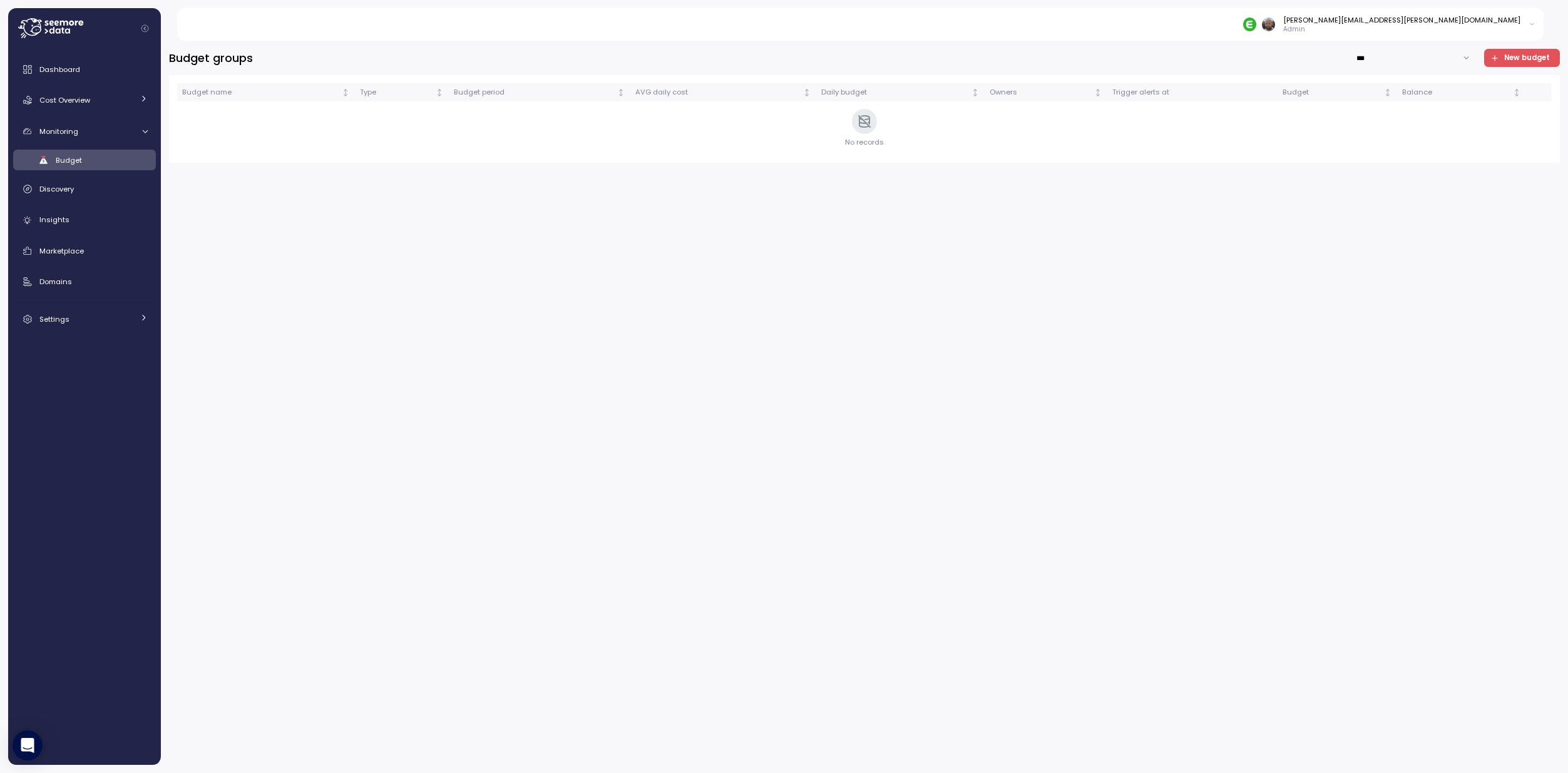
click at [1505, 62] on span "New budget" at bounding box center [1519, 58] width 60 height 17
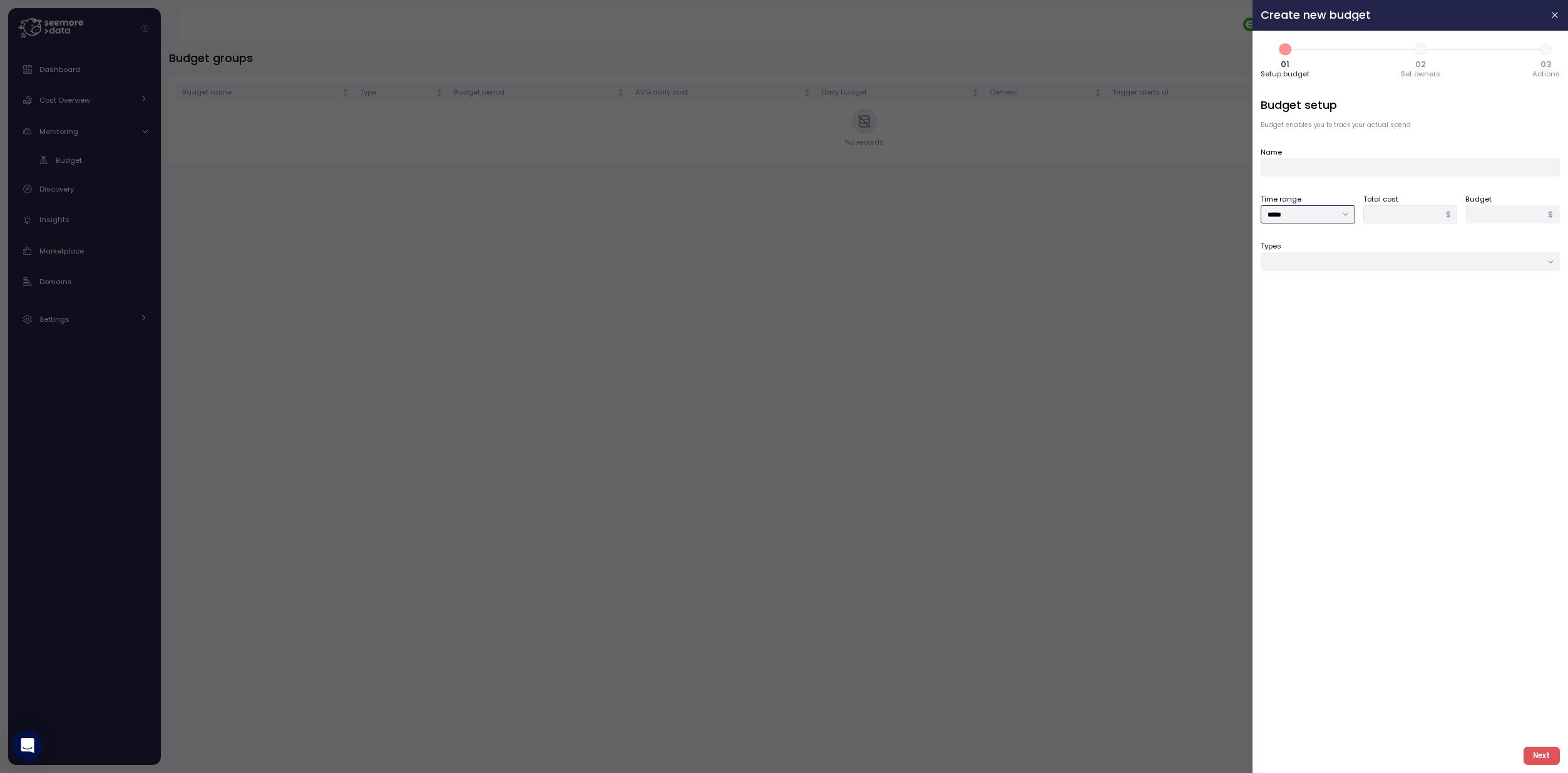
click at [1327, 215] on input "*****" at bounding box center [1308, 214] width 94 height 18
type input "*******"
click at [1508, 214] on input "*" at bounding box center [1512, 214] width 94 height 18
click at [1325, 169] on input "Name" at bounding box center [1410, 167] width 299 height 18
click at [1502, 209] on input "*" at bounding box center [1512, 214] width 94 height 18
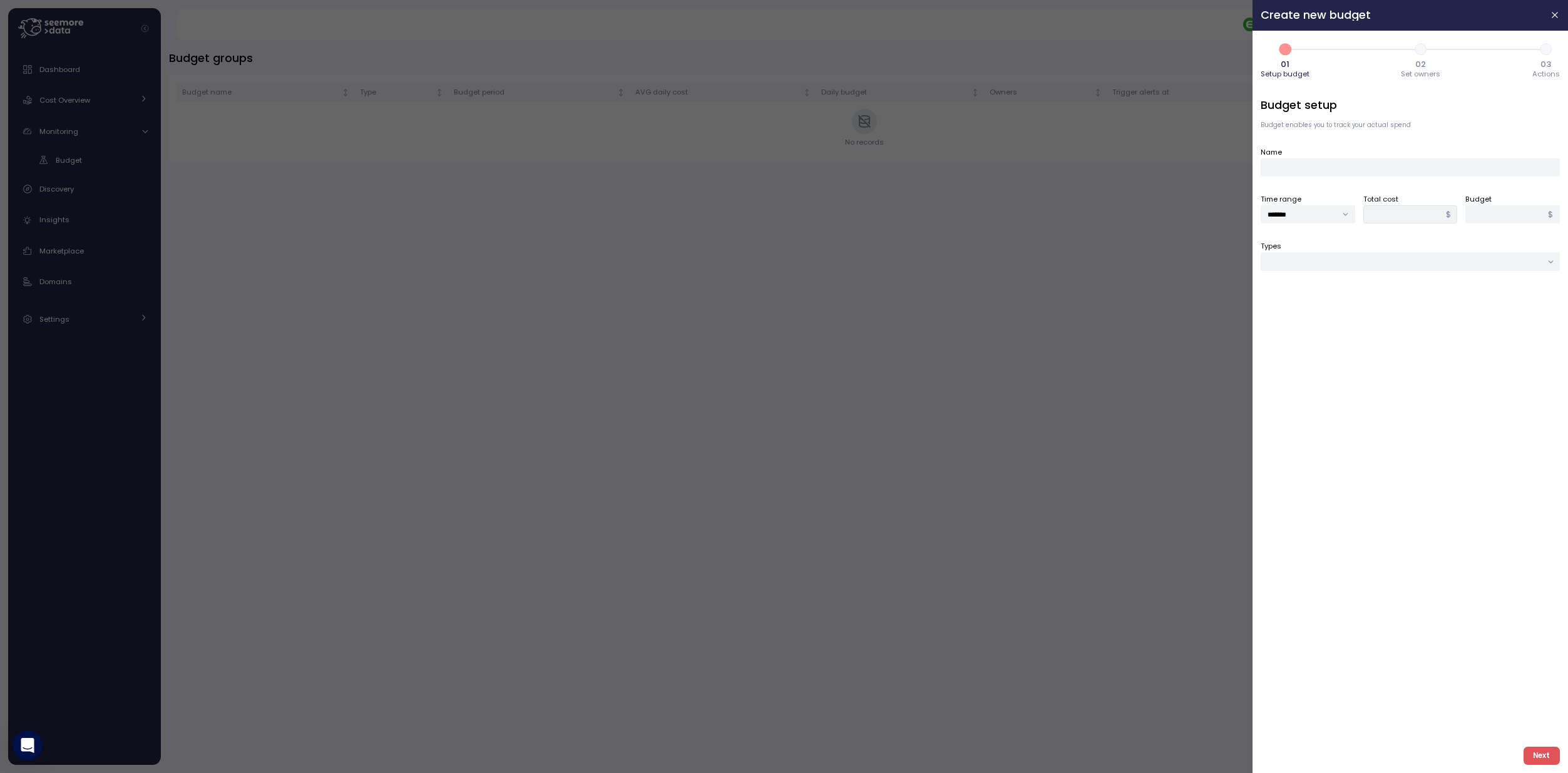
click at [983, 273] on div at bounding box center [784, 386] width 1568 height 773
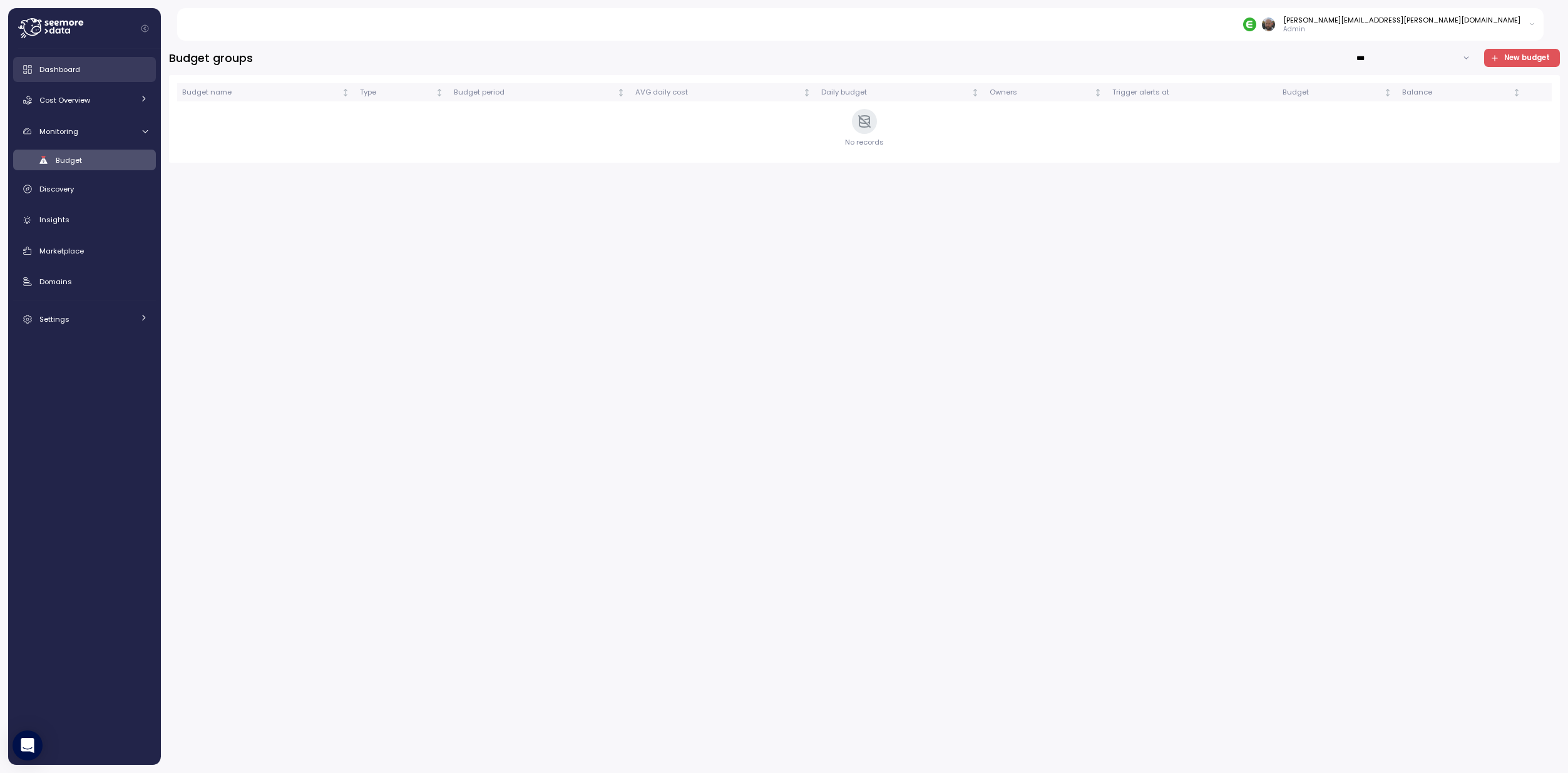
click at [74, 69] on span "Dashboard" at bounding box center [60, 70] width 41 height 10
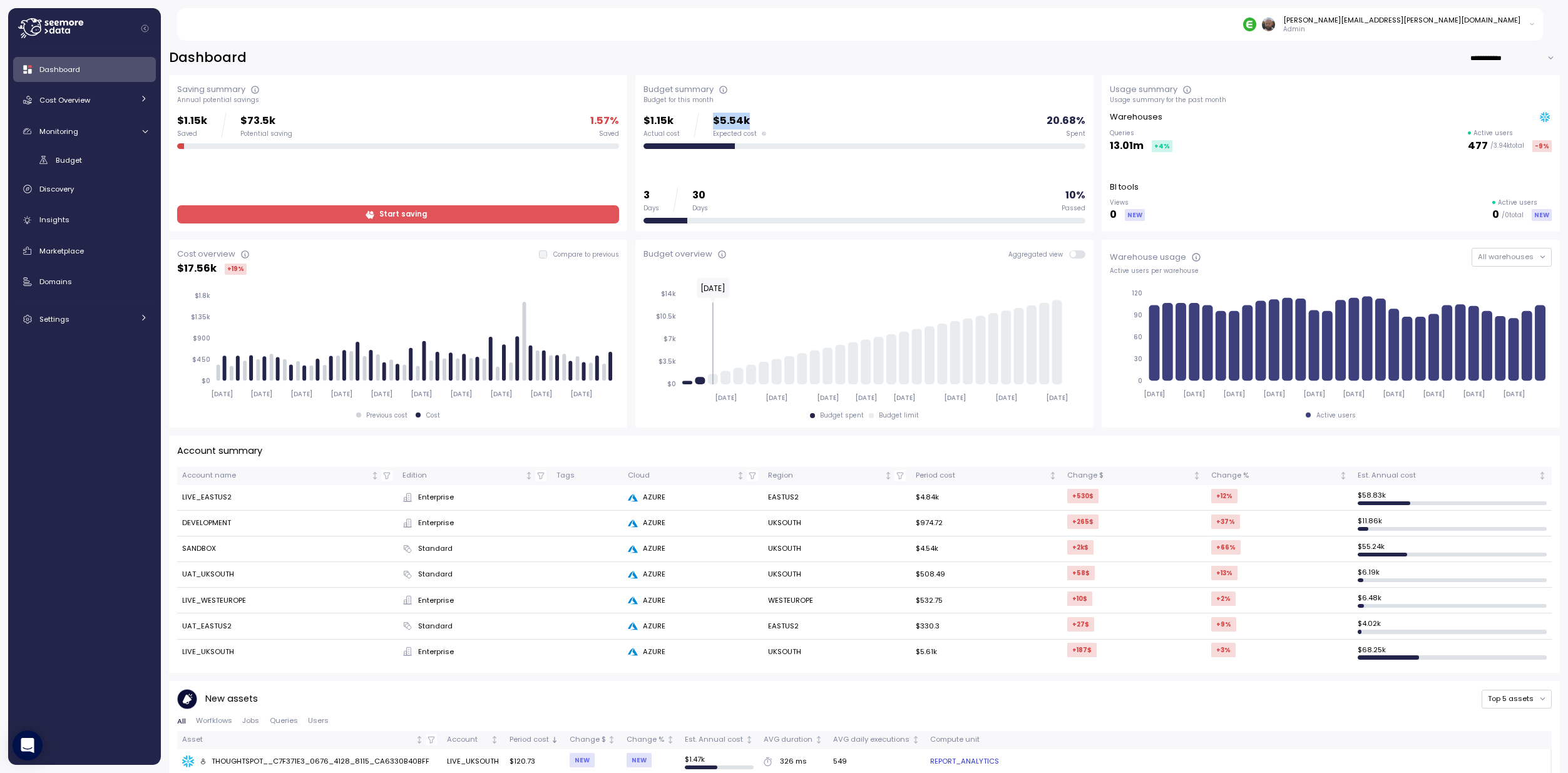
drag, startPoint x: 710, startPoint y: 121, endPoint x: 774, endPoint y: 120, distance: 64.0
click at [774, 120] on div "$1.15k Actual cost $5.54k Expected cost 20.68 % Spent" at bounding box center [864, 124] width 442 height 25
click at [718, 117] on p "$5.54k" at bounding box center [739, 121] width 53 height 17
drag, startPoint x: 707, startPoint y: 119, endPoint x: 780, endPoint y: 122, distance: 73.1
click at [780, 122] on div "$1.15k Actual cost $5.54k Expected cost 20.68 % Spent" at bounding box center [864, 124] width 442 height 25
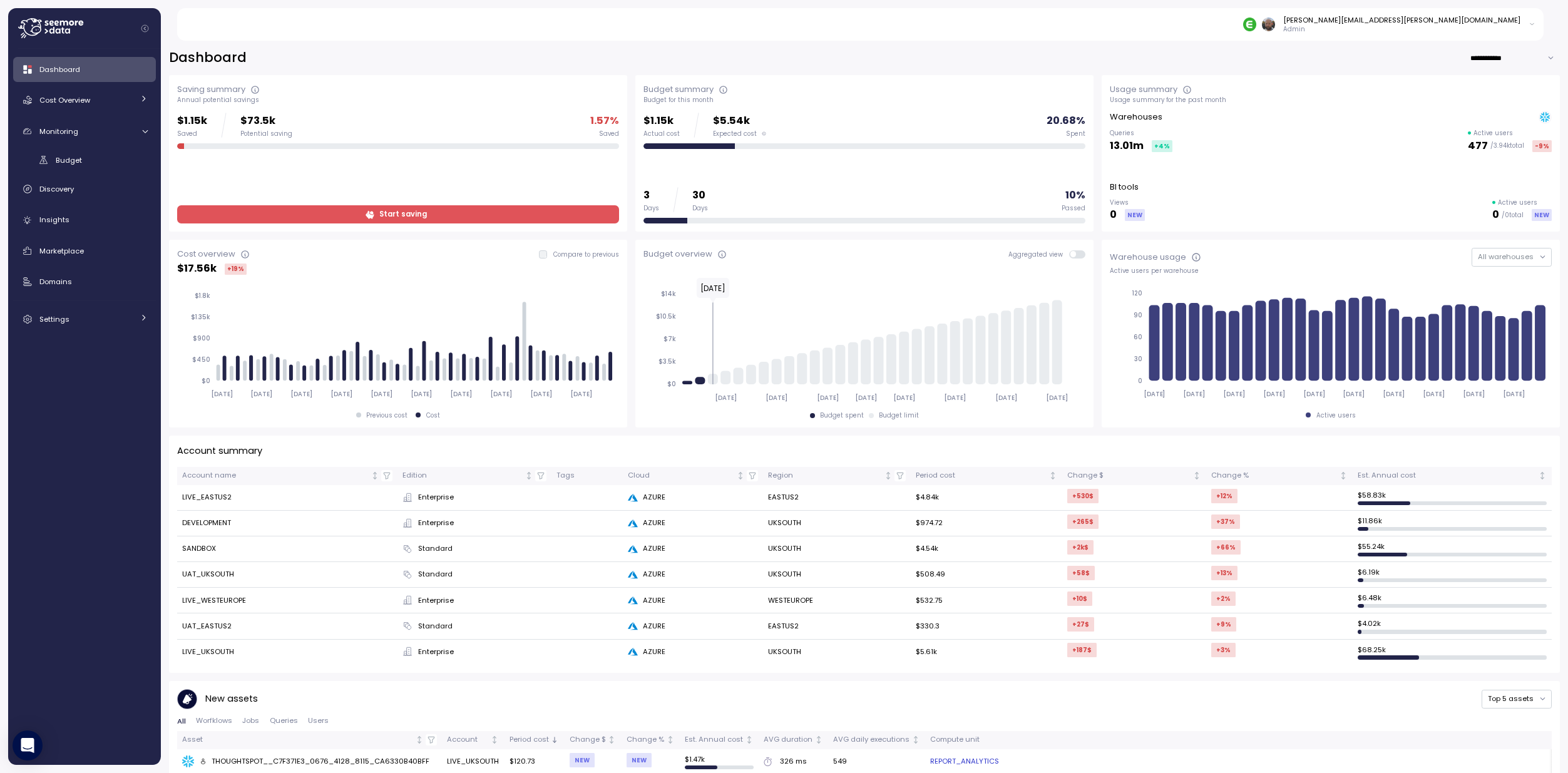
click at [1059, 125] on p "20.68 %" at bounding box center [1066, 121] width 39 height 17
drag, startPoint x: 647, startPoint y: 123, endPoint x: 663, endPoint y: 123, distance: 16.0
click at [663, 123] on p "$1.15k" at bounding box center [661, 121] width 37 height 17
click at [718, 256] on icon at bounding box center [722, 255] width 10 height 10
drag, startPoint x: 1435, startPoint y: 65, endPoint x: 1497, endPoint y: 62, distance: 62.1
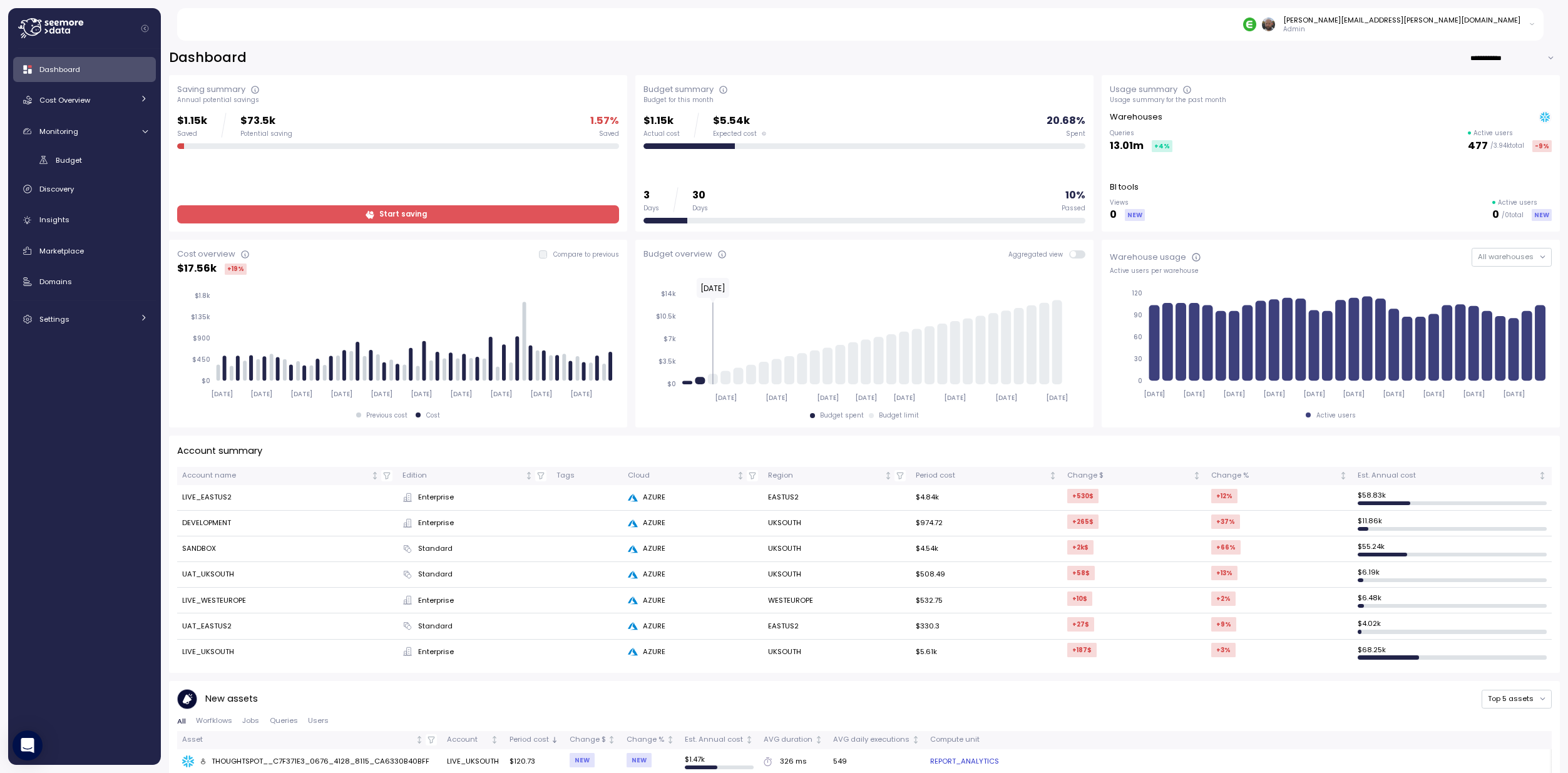
click at [1440, 64] on div "**********" at bounding box center [864, 57] width 1391 height 18
click at [1499, 62] on input "**********" at bounding box center [1514, 57] width 90 height 18
click at [1499, 60] on input "**********" at bounding box center [1514, 57] width 90 height 18
click at [1362, 58] on div "**********" at bounding box center [864, 57] width 1391 height 18
click at [70, 158] on span "Budget" at bounding box center [68, 160] width 26 height 10
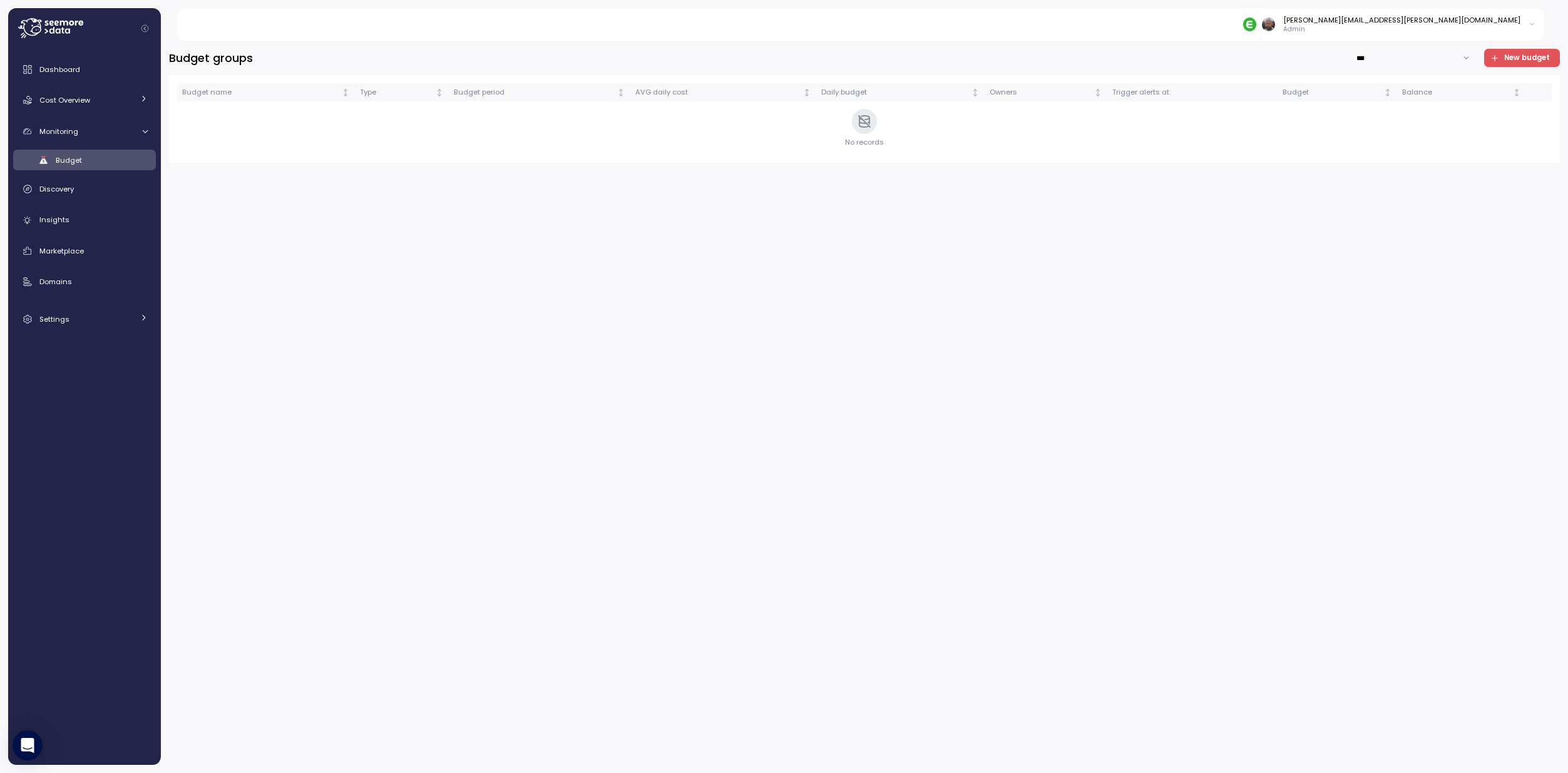
click at [1524, 63] on span "New budget" at bounding box center [1527, 58] width 46 height 17
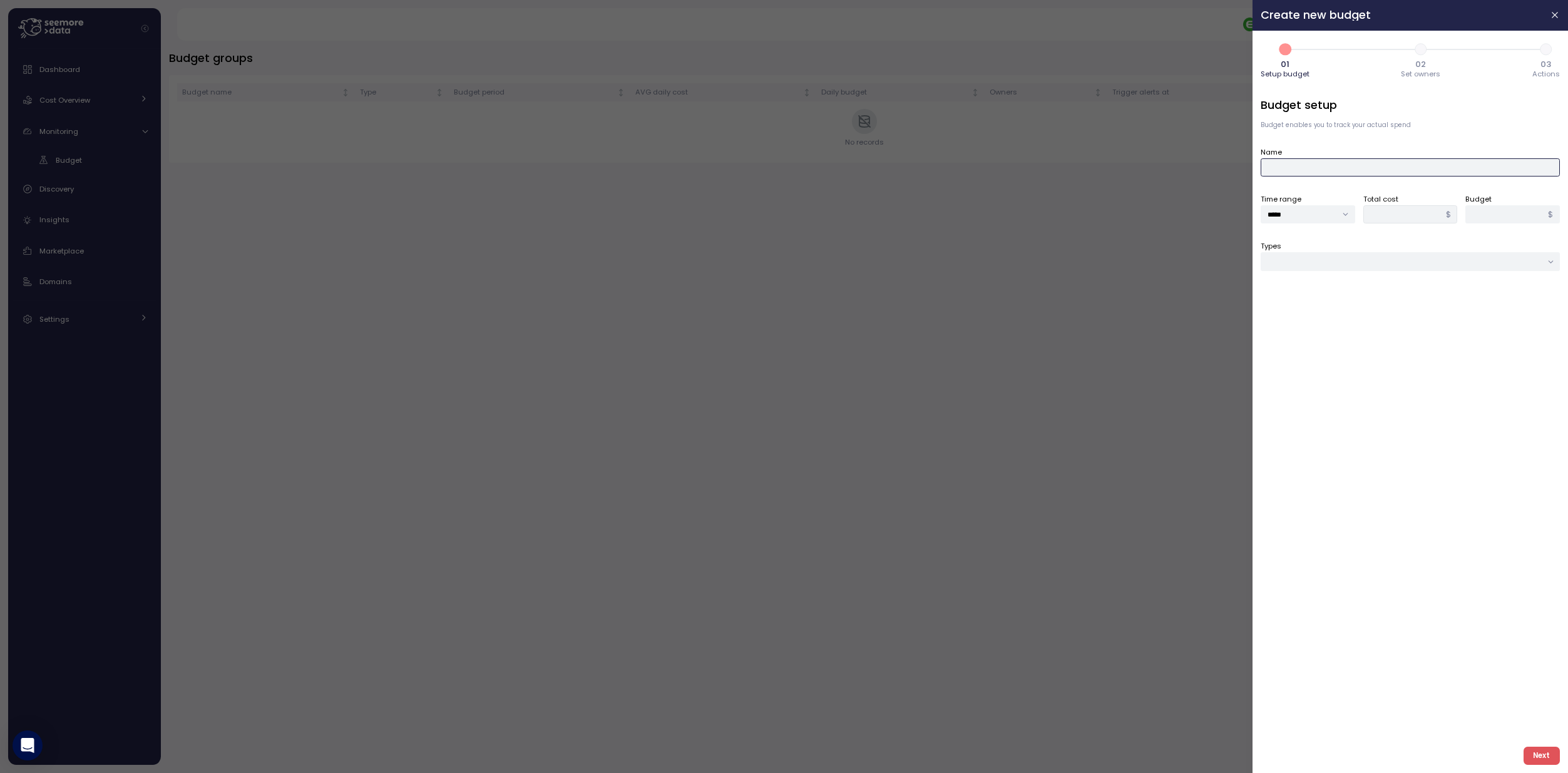
click at [1329, 166] on input "Name" at bounding box center [1410, 167] width 299 height 18
click at [1319, 216] on input "*****" at bounding box center [1308, 214] width 94 height 18
type input "*******"
click at [1337, 258] on input "Types" at bounding box center [1410, 261] width 299 height 18
click at [1273, 292] on div "Compute unit & Database" at bounding box center [1410, 286] width 294 height 16
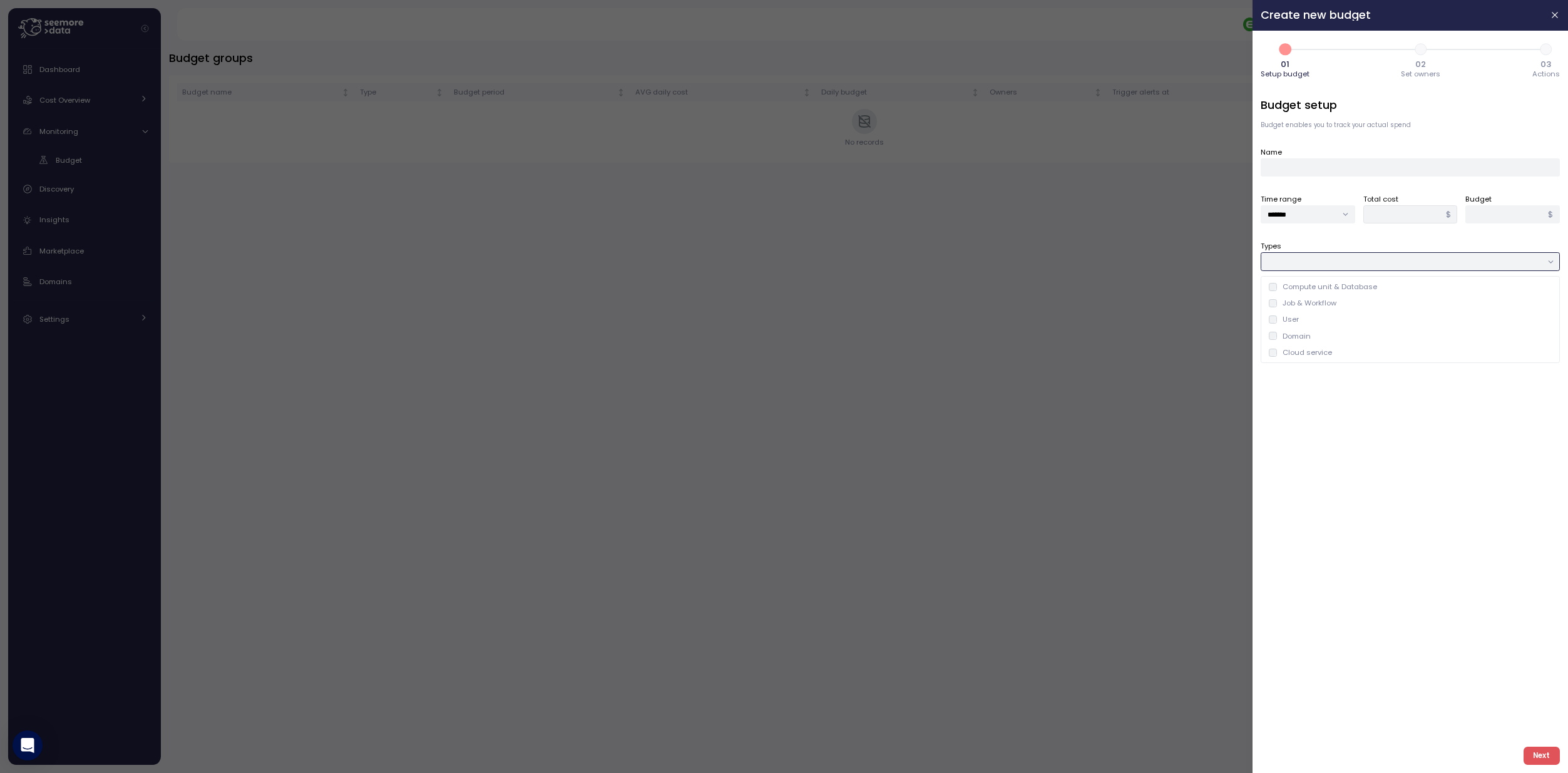
type input "**********"
click at [1280, 308] on div at bounding box center [1410, 308] width 299 height 18
click at [1276, 335] on icon at bounding box center [1273, 335] width 9 height 9
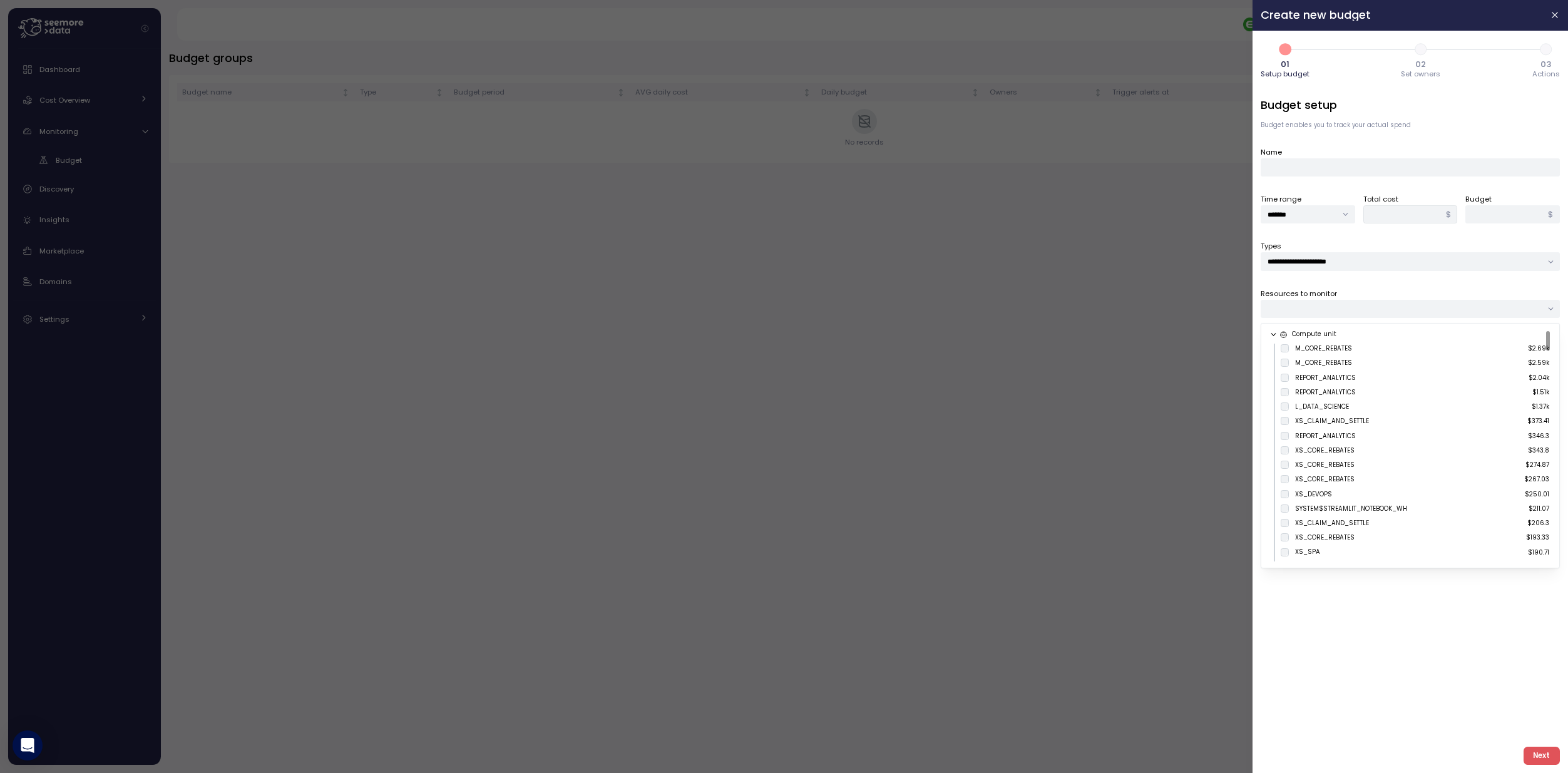
click at [1275, 334] on icon at bounding box center [1273, 335] width 9 height 9
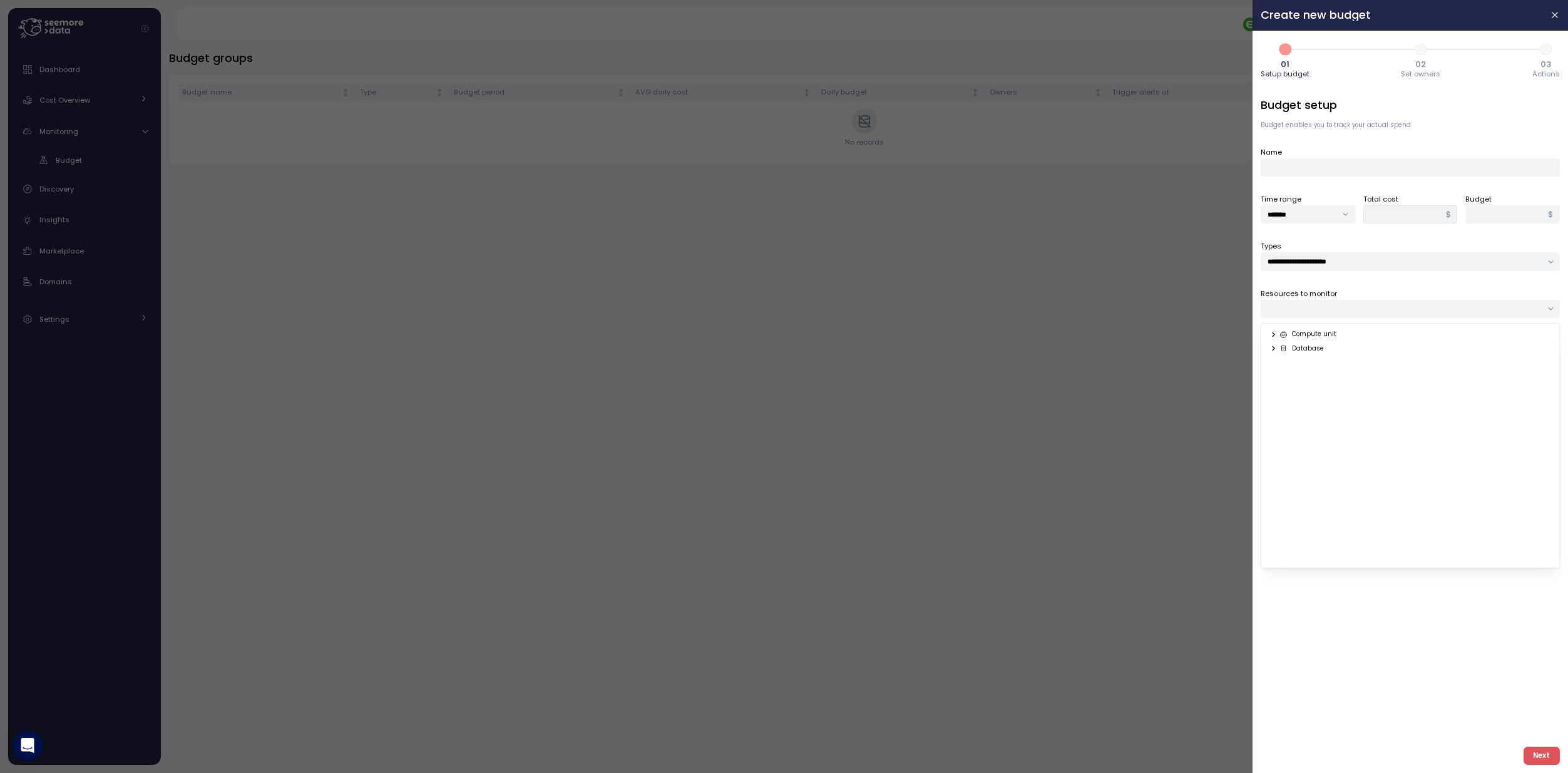
click at [1273, 350] on icon at bounding box center [1273, 348] width 9 height 9
click at [1273, 349] on icon at bounding box center [1273, 348] width 2 height 4
click at [1273, 332] on icon at bounding box center [1273, 334] width 2 height 4
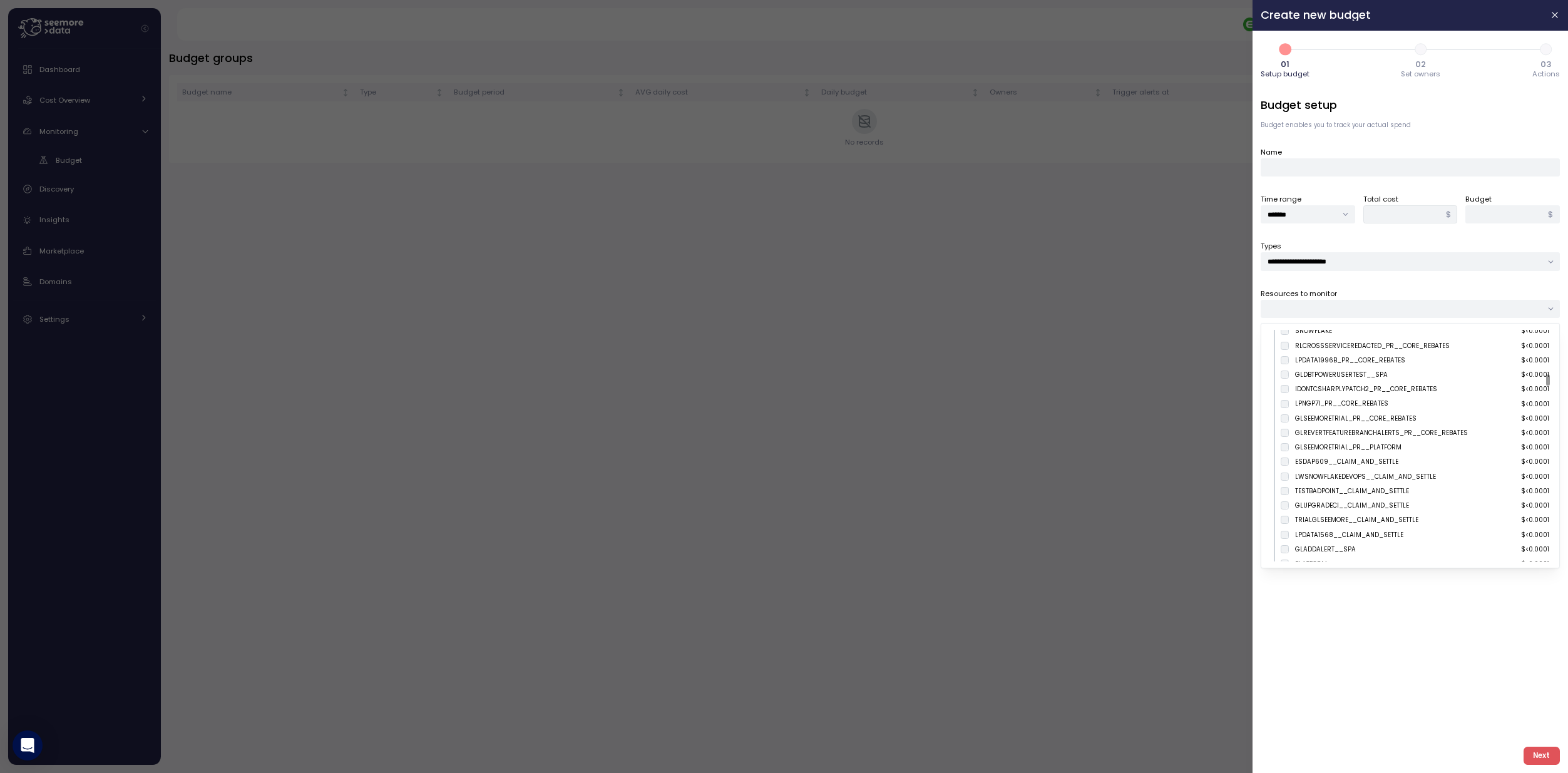
scroll to position [3548, 0]
click at [1546, 378] on div at bounding box center [1548, 380] width 3 height 11
drag, startPoint x: 1359, startPoint y: 124, endPoint x: 1439, endPoint y: 82, distance: 90.4
click at [1359, 123] on p "Budget enables you to track your actual spend" at bounding box center [1410, 125] width 299 height 9
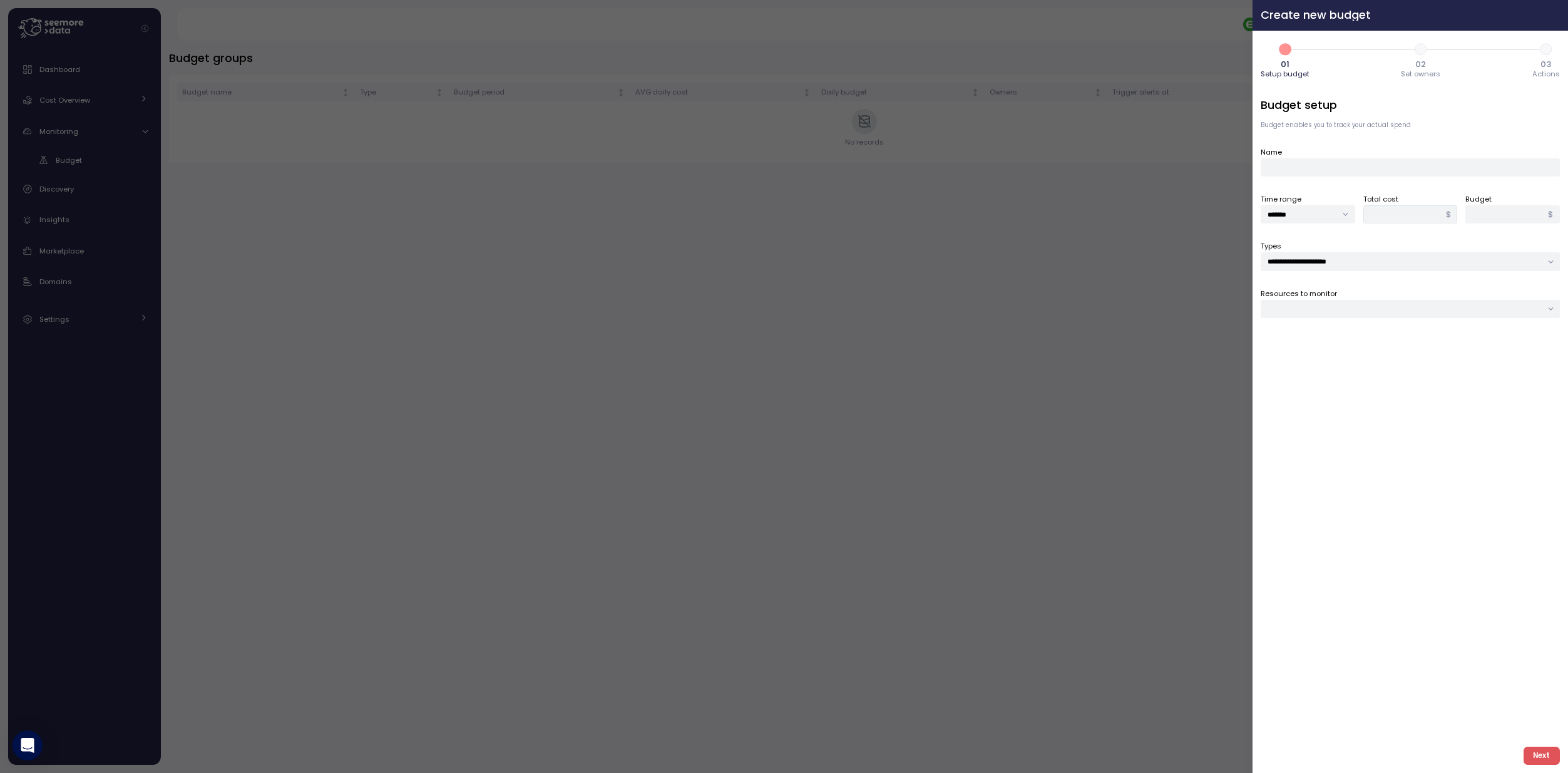
click at [1554, 19] on icon "button" at bounding box center [1555, 15] width 10 height 10
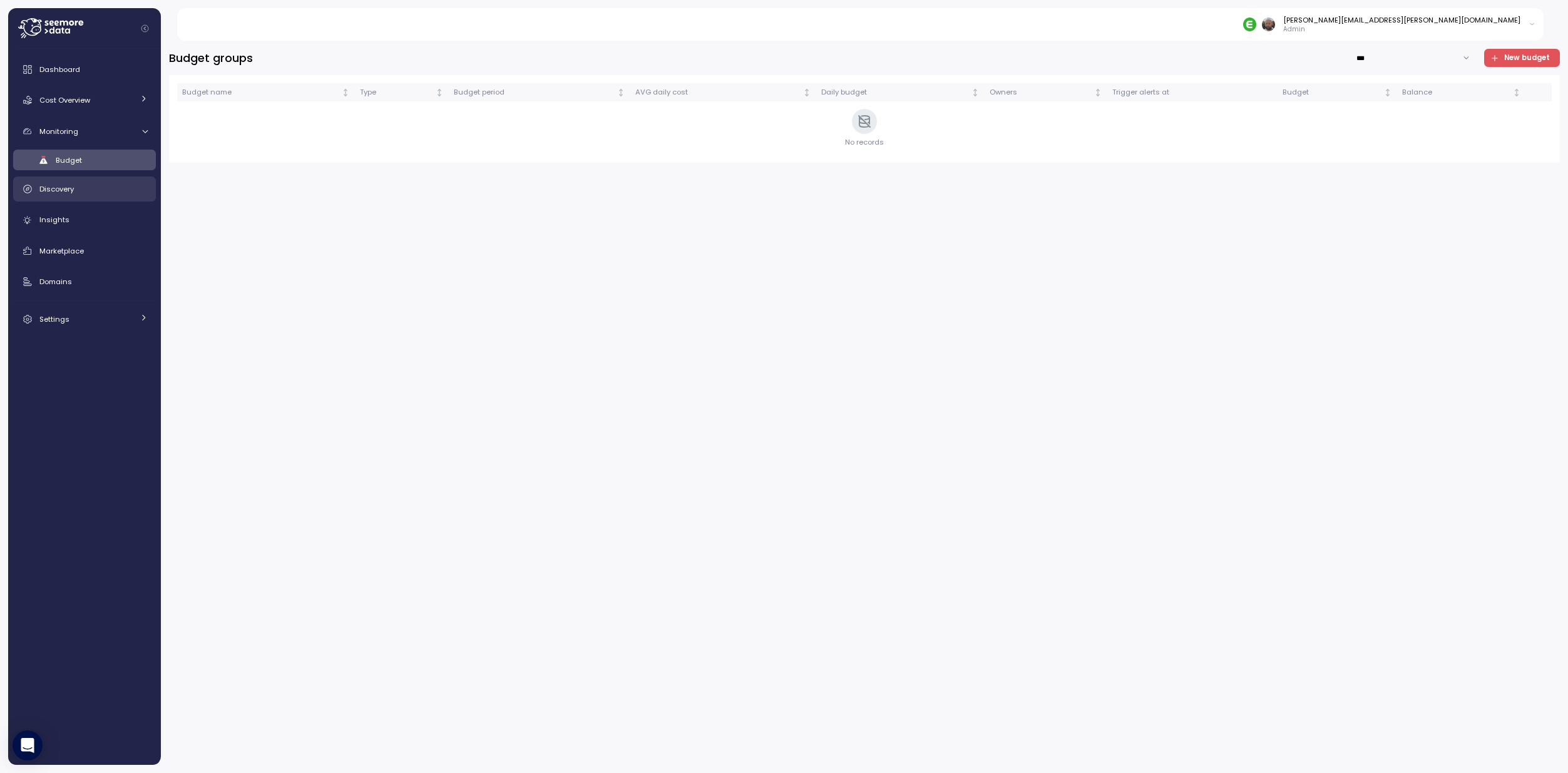
click at [42, 192] on span "Discovery" at bounding box center [56, 189] width 34 height 10
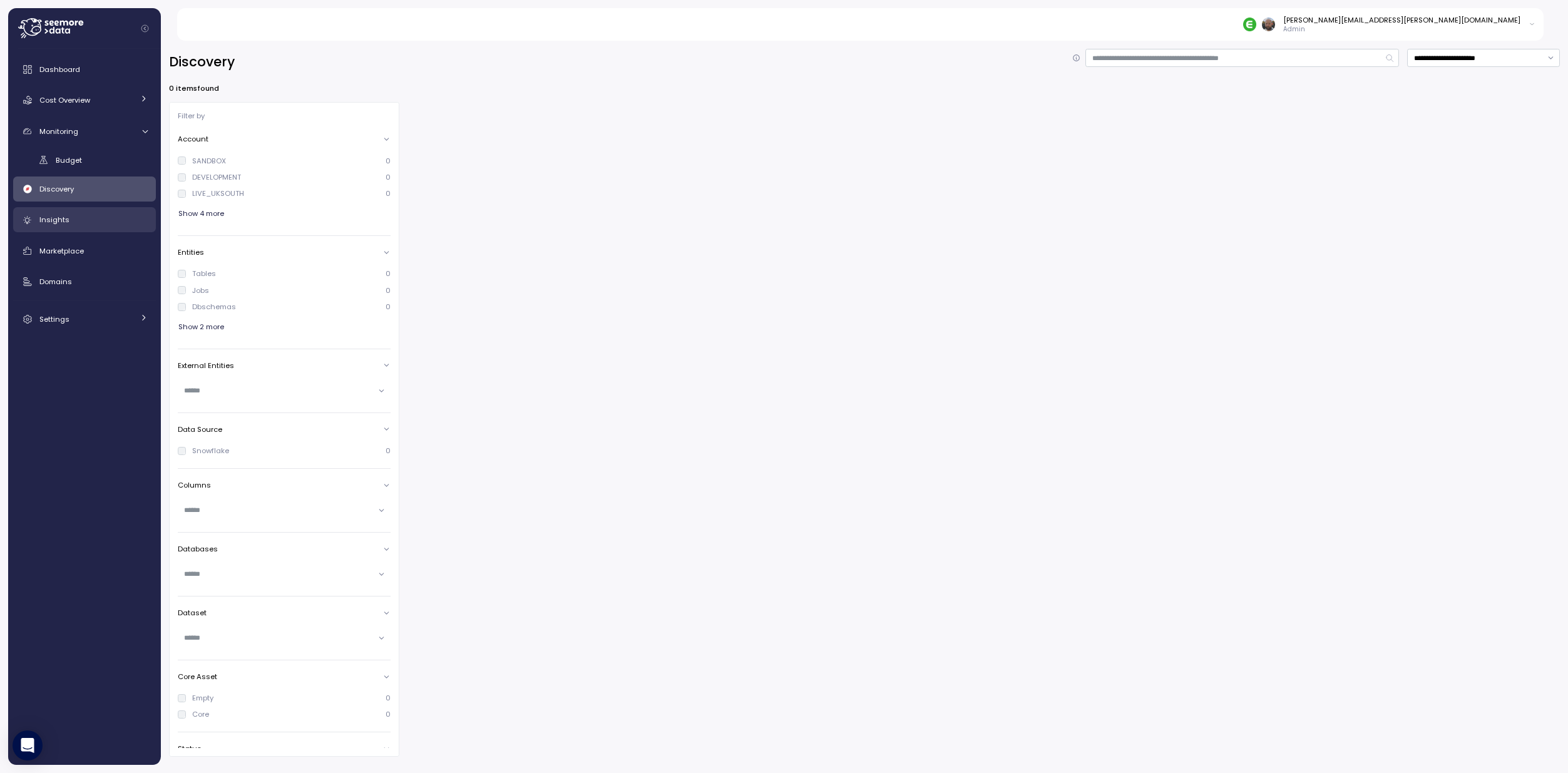
click at [67, 219] on div "Insights" at bounding box center [93, 220] width 108 height 13
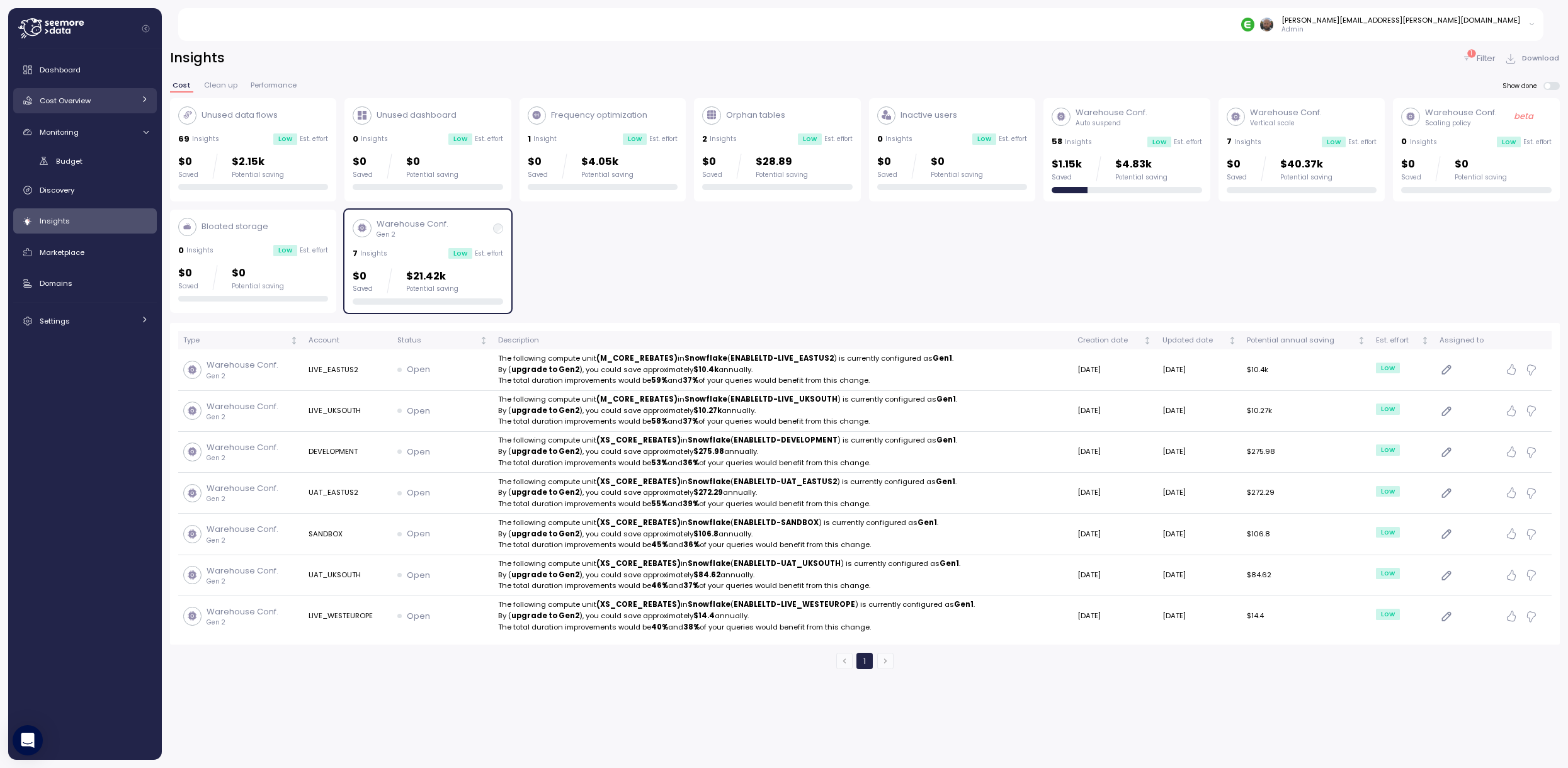
click at [69, 106] on div "Cost Overview" at bounding box center [86, 100] width 94 height 13
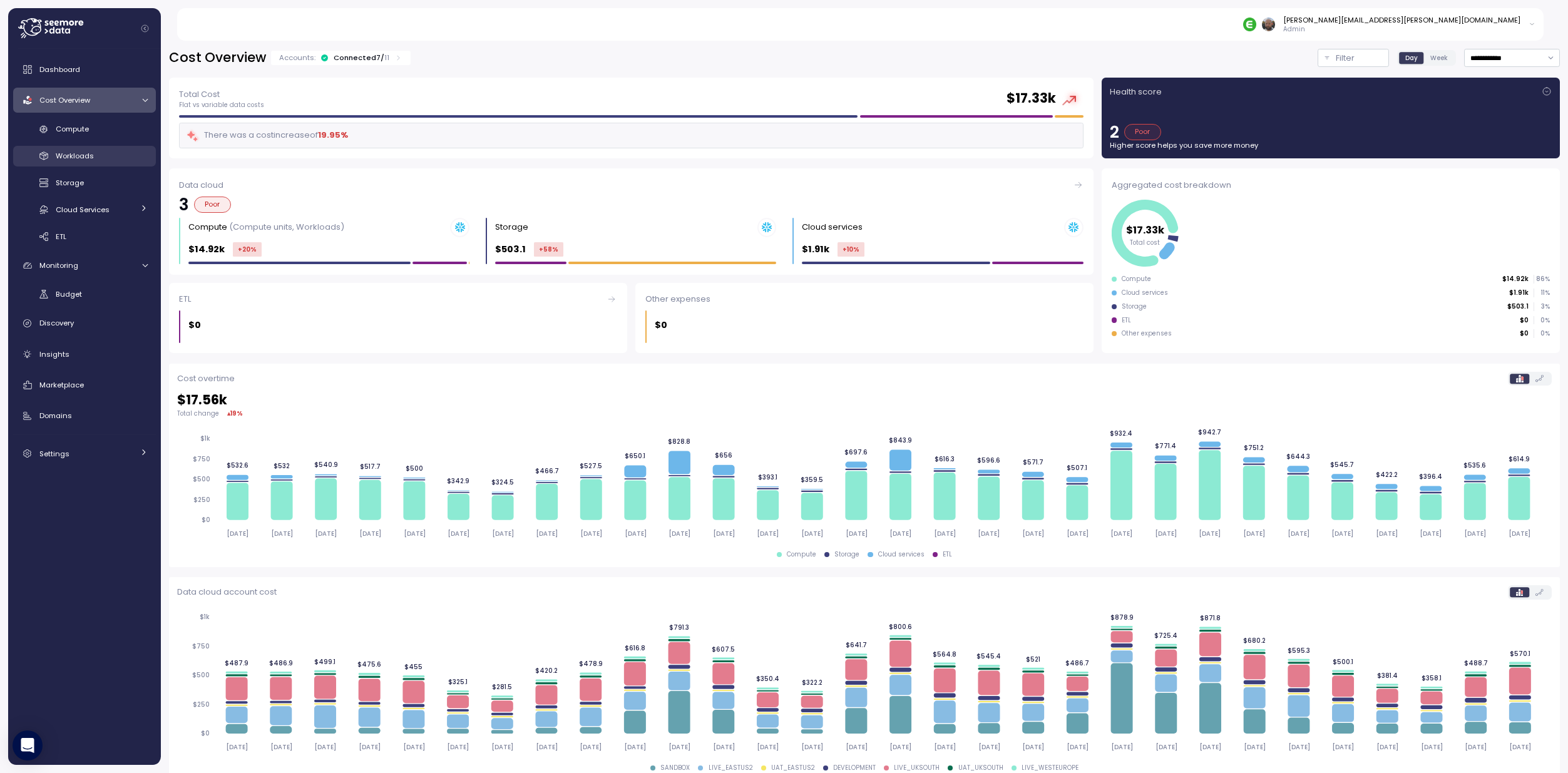
click at [85, 157] on span "Workloads" at bounding box center [74, 156] width 38 height 10
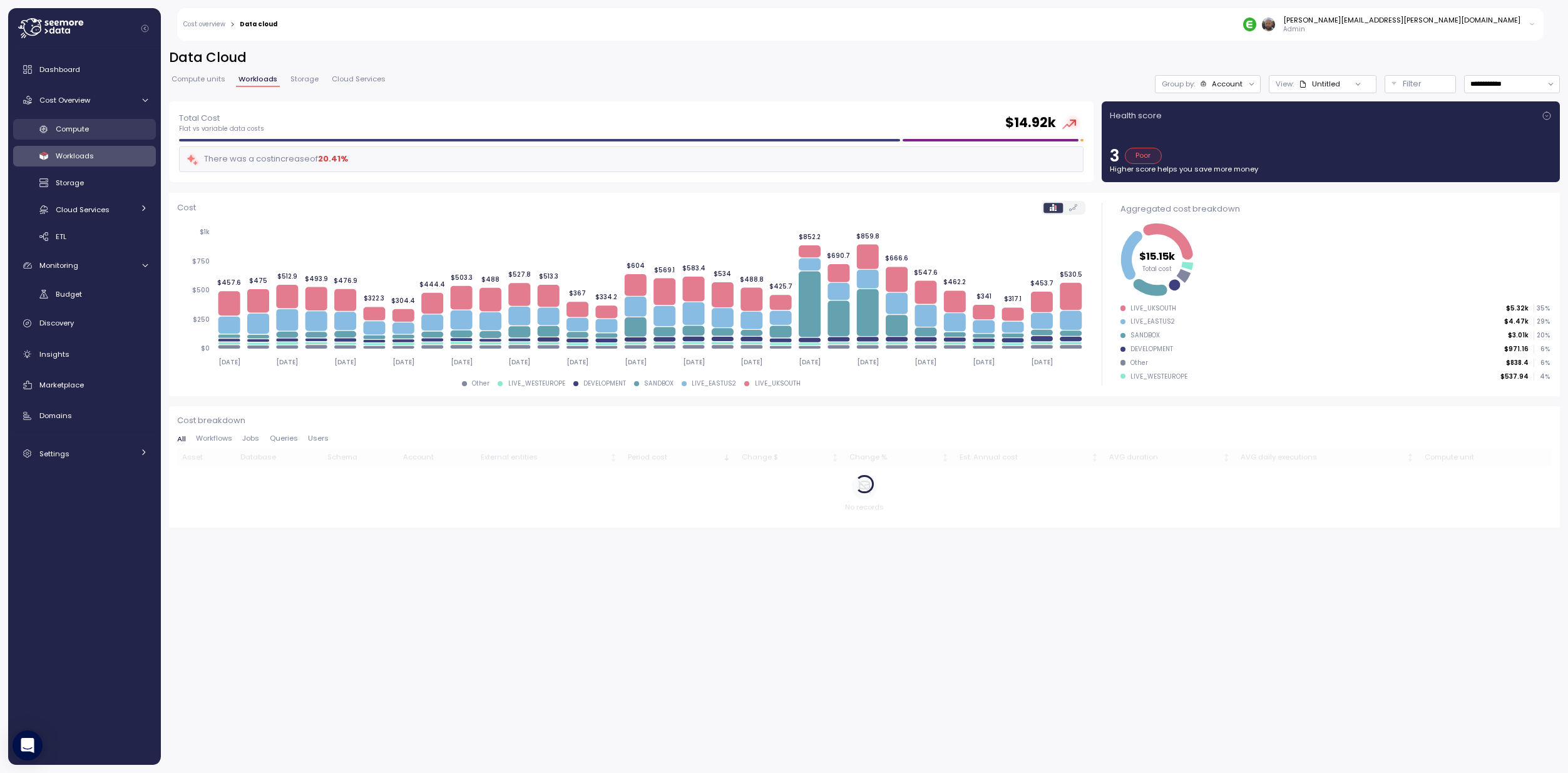
click at [74, 129] on span "Compute" at bounding box center [72, 129] width 33 height 10
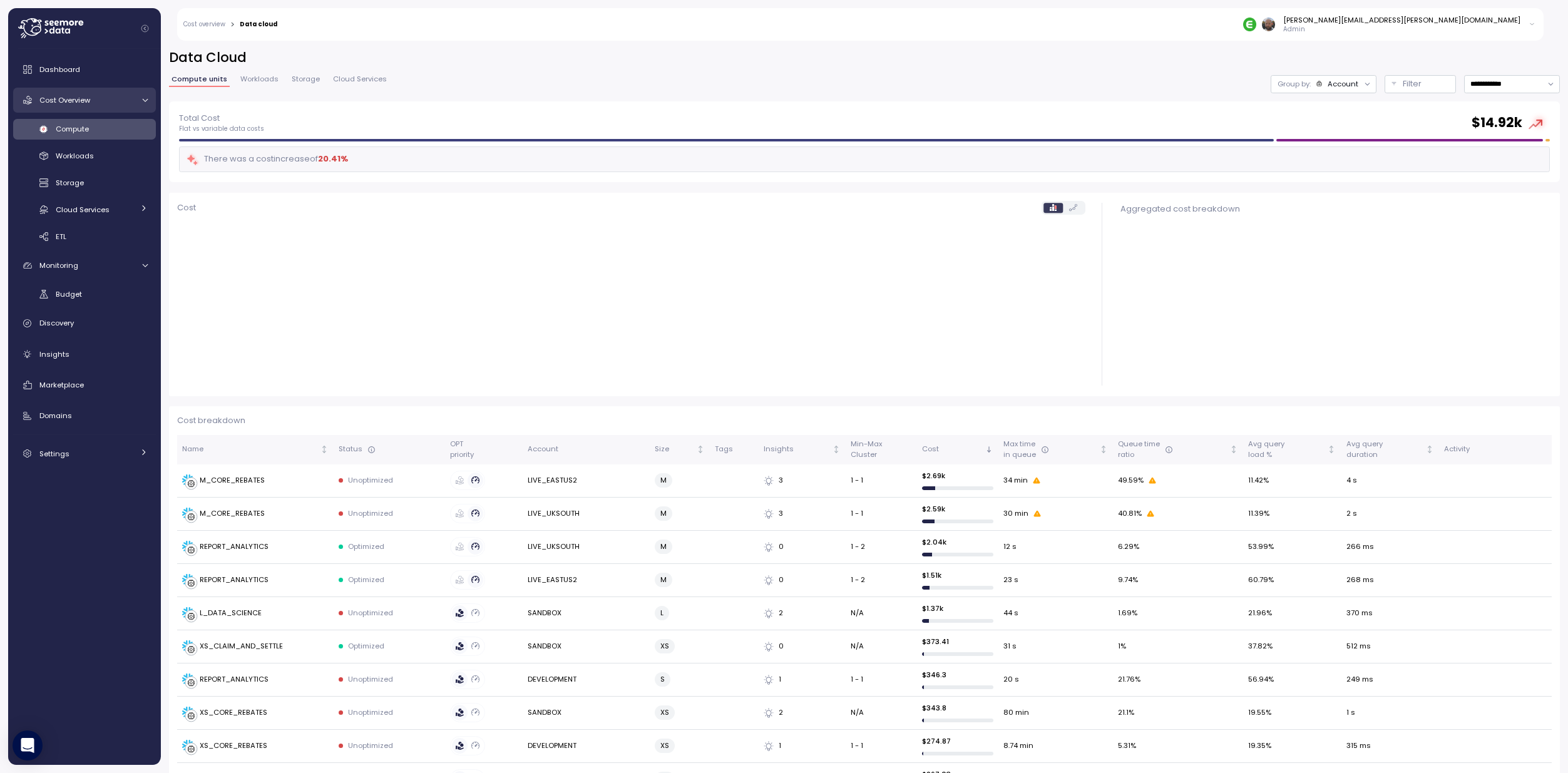
click at [73, 100] on span "Cost Overview" at bounding box center [65, 100] width 51 height 10
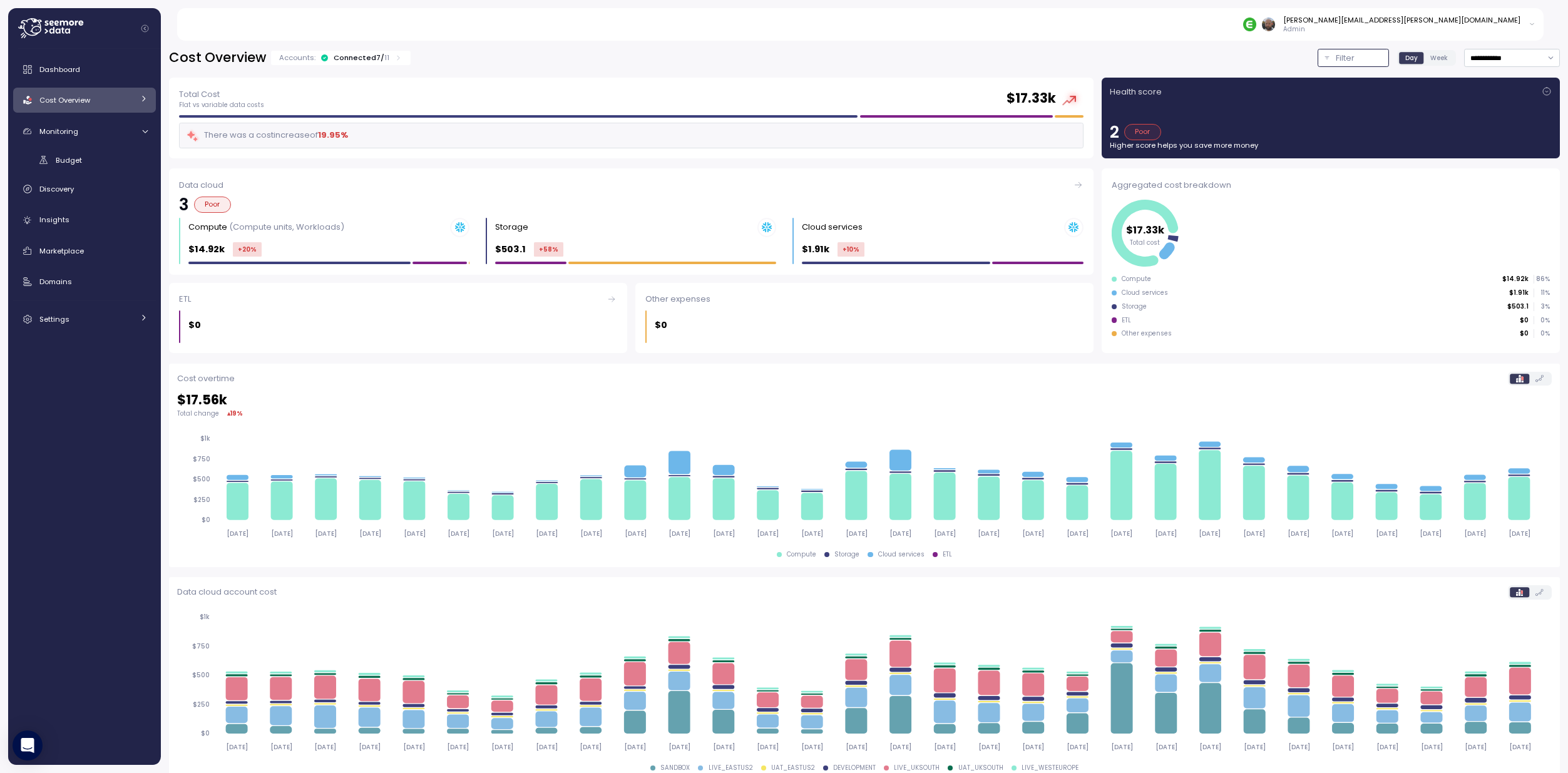
click at [1348, 54] on div "Filter" at bounding box center [1359, 58] width 46 height 13
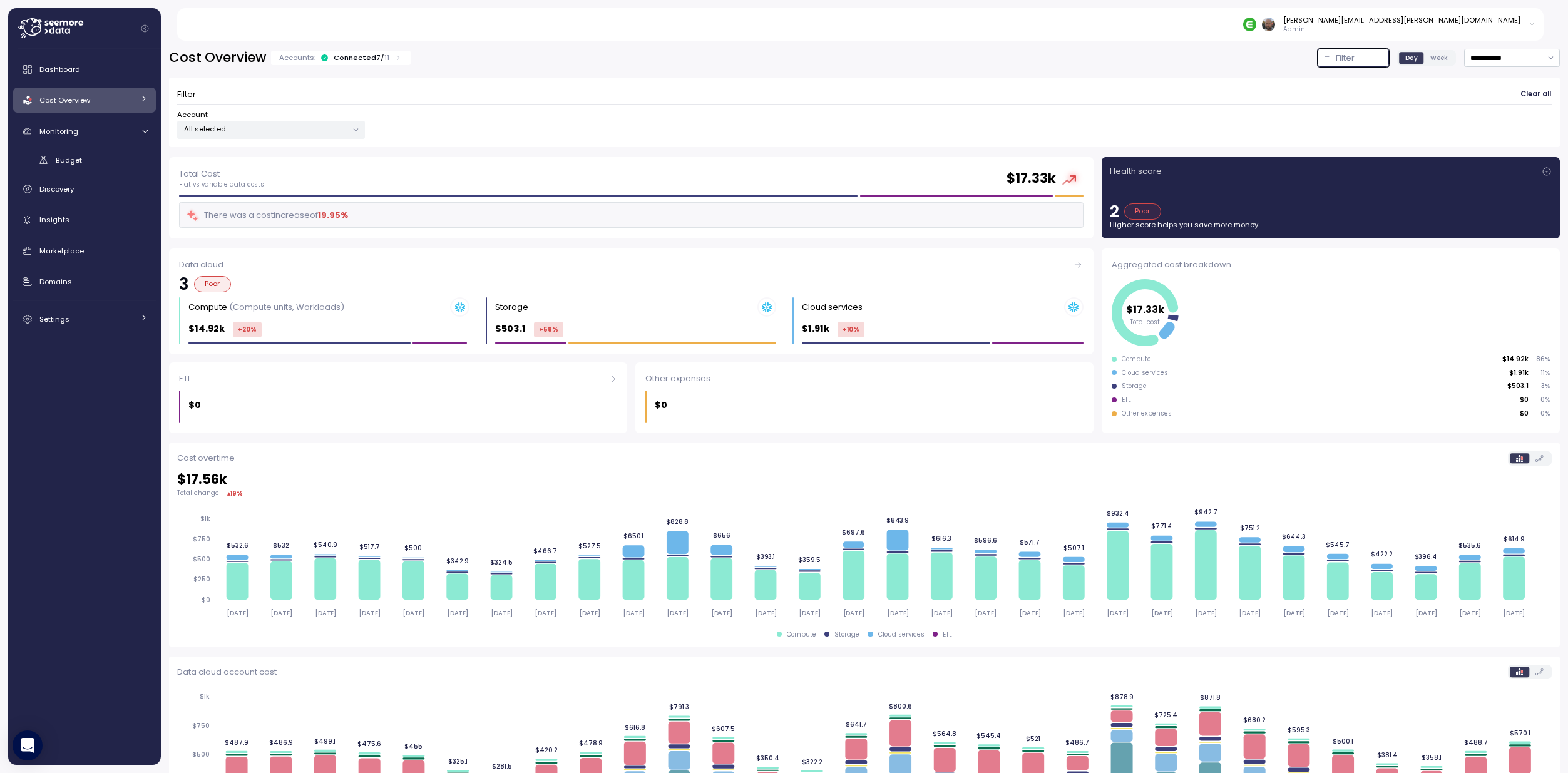
click at [318, 127] on p "All selected" at bounding box center [266, 129] width 163 height 10
click at [308, 217] on span "only" at bounding box center [314, 219] width 14 height 14
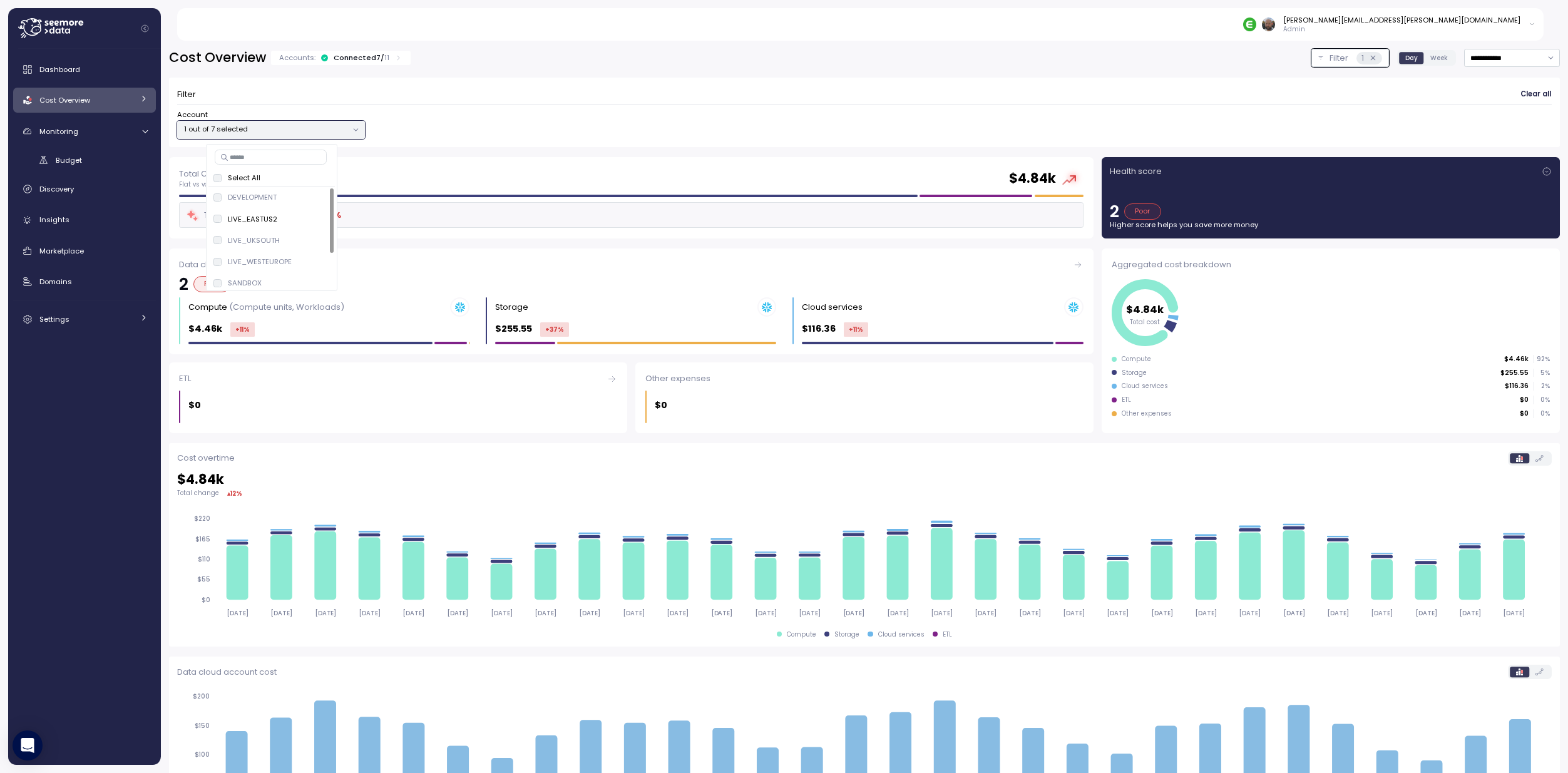
click at [567, 92] on div "Filter Clear all" at bounding box center [864, 94] width 1374 height 18
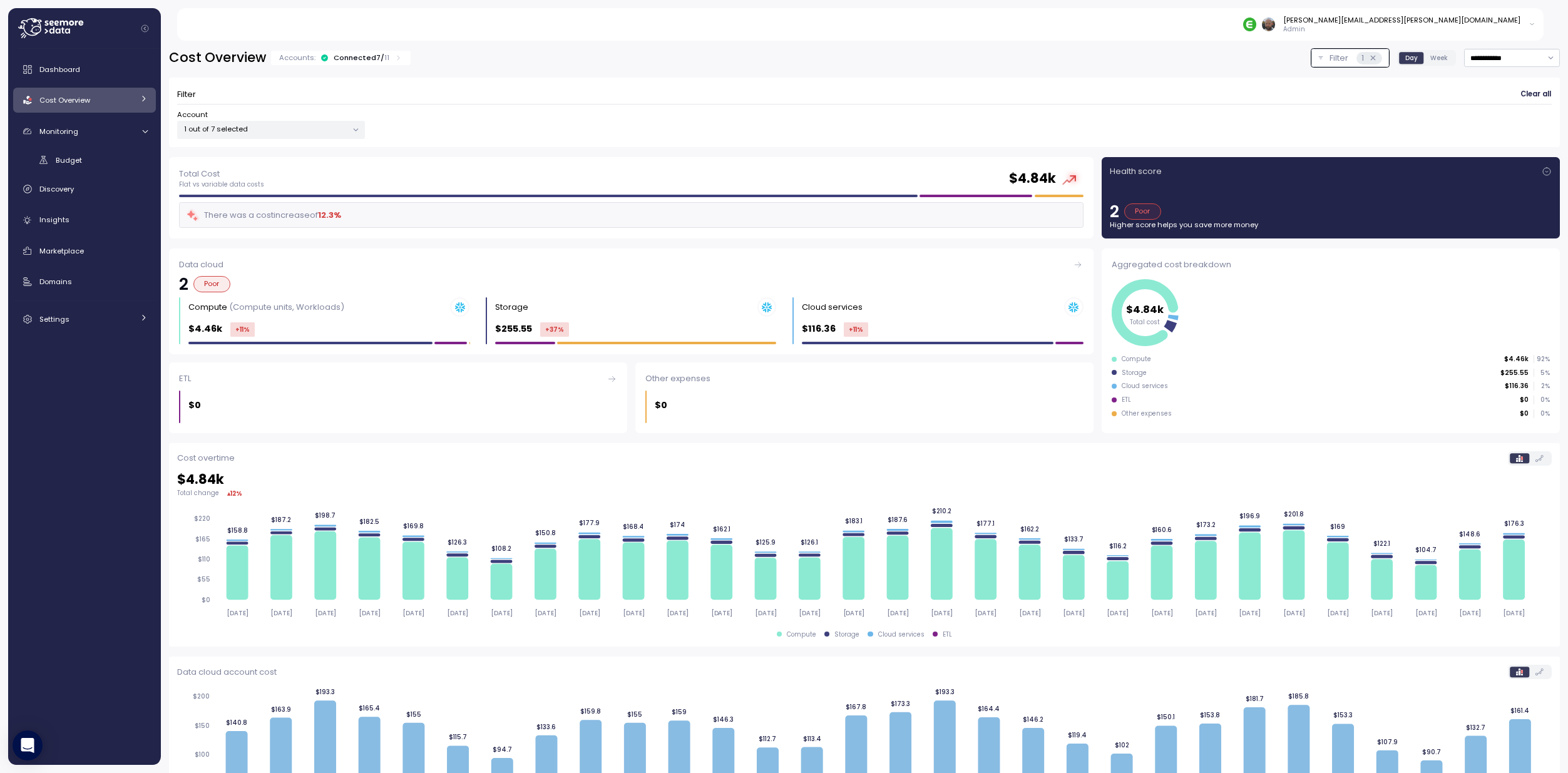
click at [1433, 57] on span "Week" at bounding box center [1439, 57] width 18 height 9
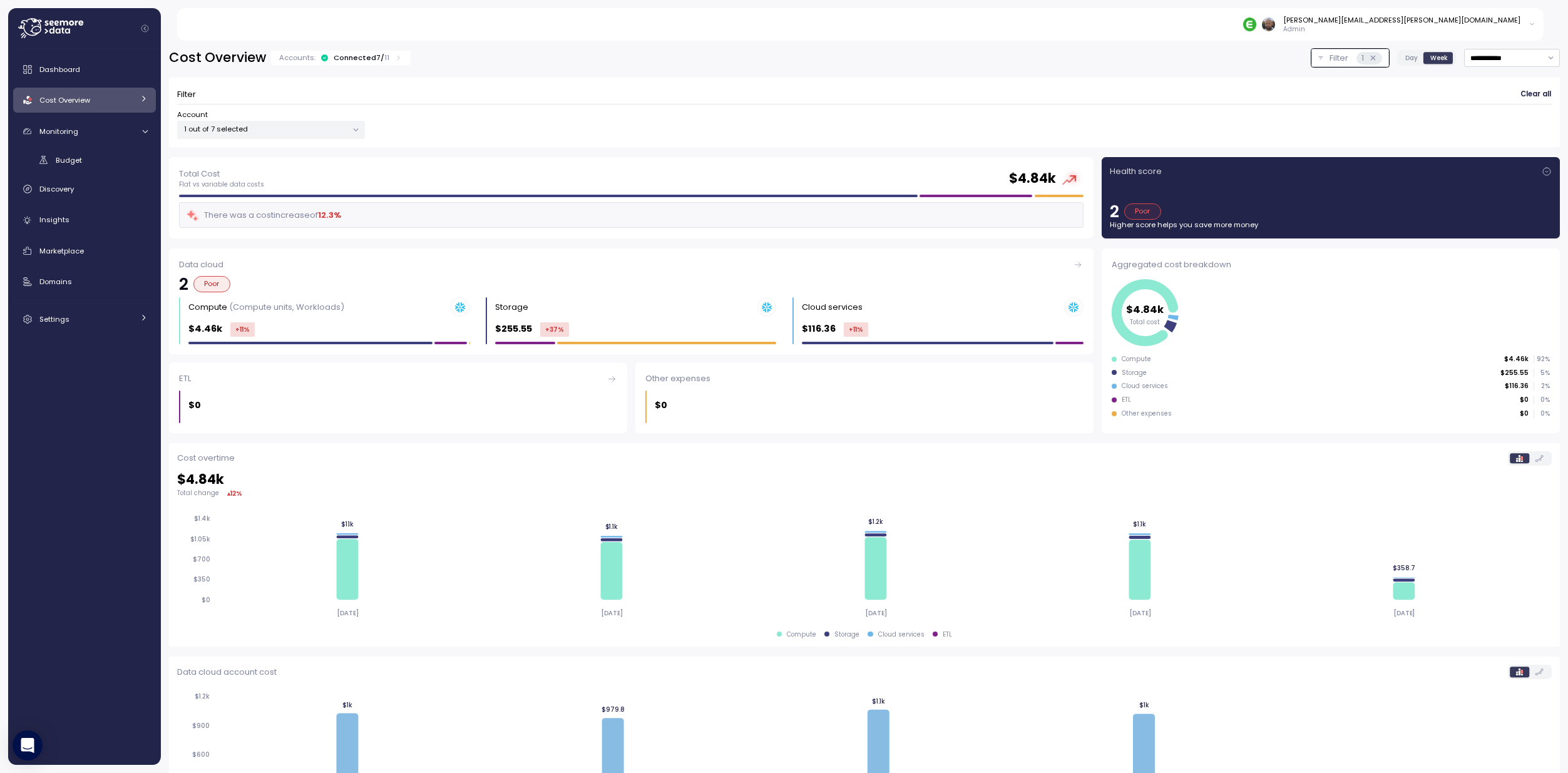
click at [1405, 59] on span "Day" at bounding box center [1411, 57] width 13 height 9
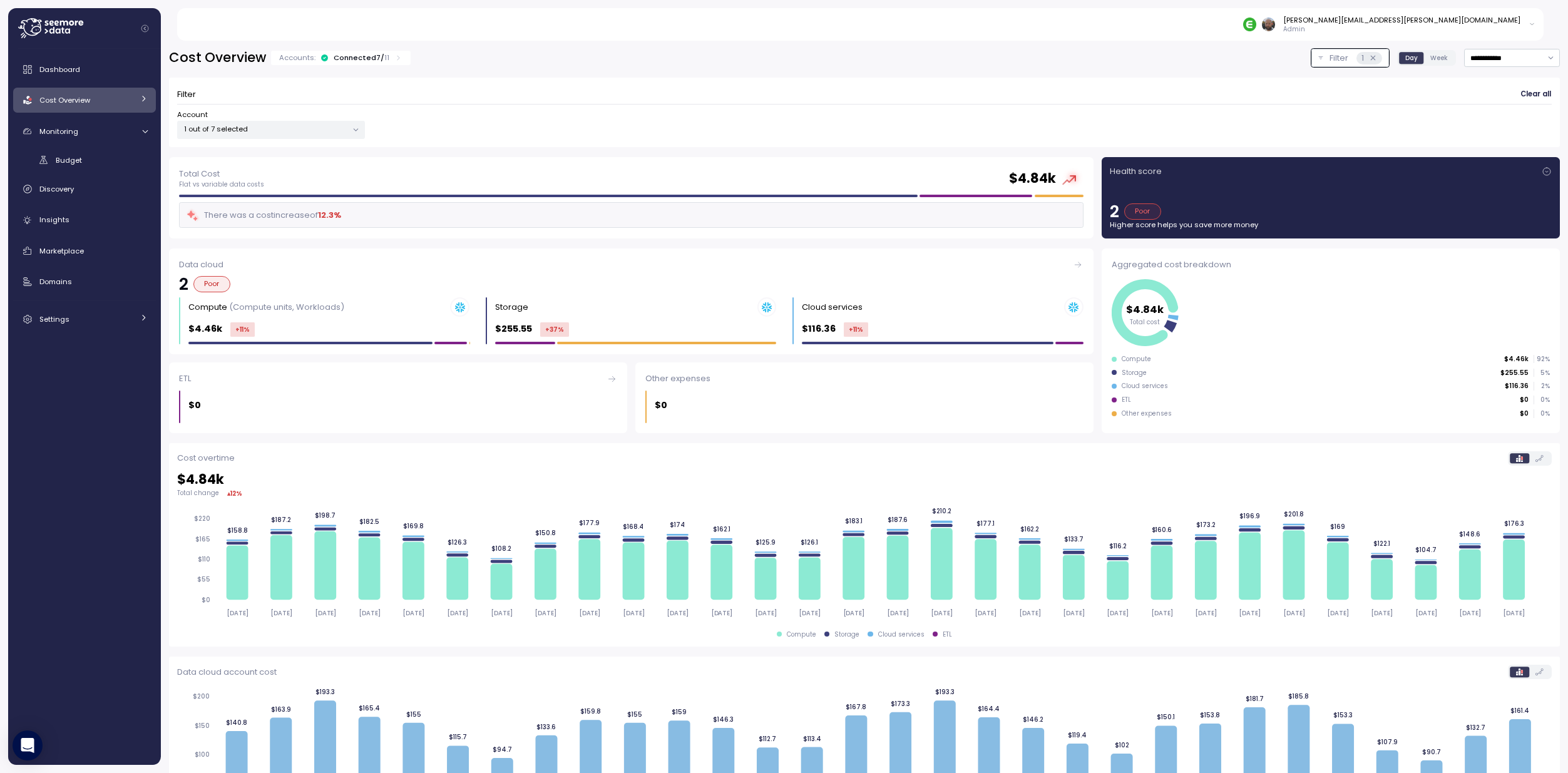
click at [1142, 308] on tspan "$4.84k" at bounding box center [1145, 308] width 38 height 14
click at [289, 133] on p "1 out of 7 selected" at bounding box center [266, 129] width 163 height 10
click at [291, 131] on p "1 out of 7 selected" at bounding box center [266, 129] width 163 height 10
click at [63, 150] on link "Budget" at bounding box center [84, 160] width 143 height 20
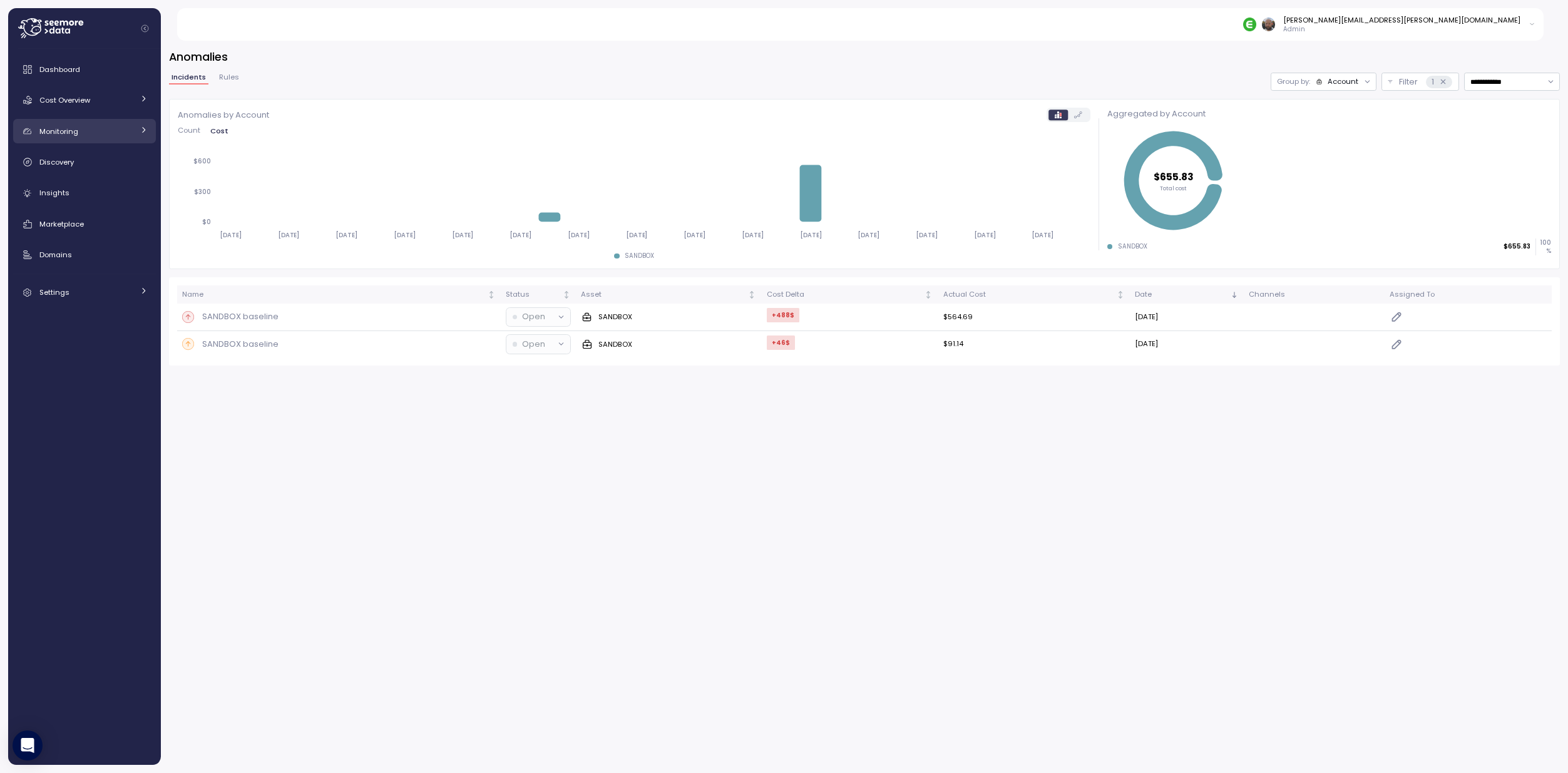
click at [145, 129] on icon at bounding box center [144, 130] width 9 height 9
click at [733, 471] on div "**********" at bounding box center [864, 403] width 1407 height 741
